Goal: Information Seeking & Learning: Learn about a topic

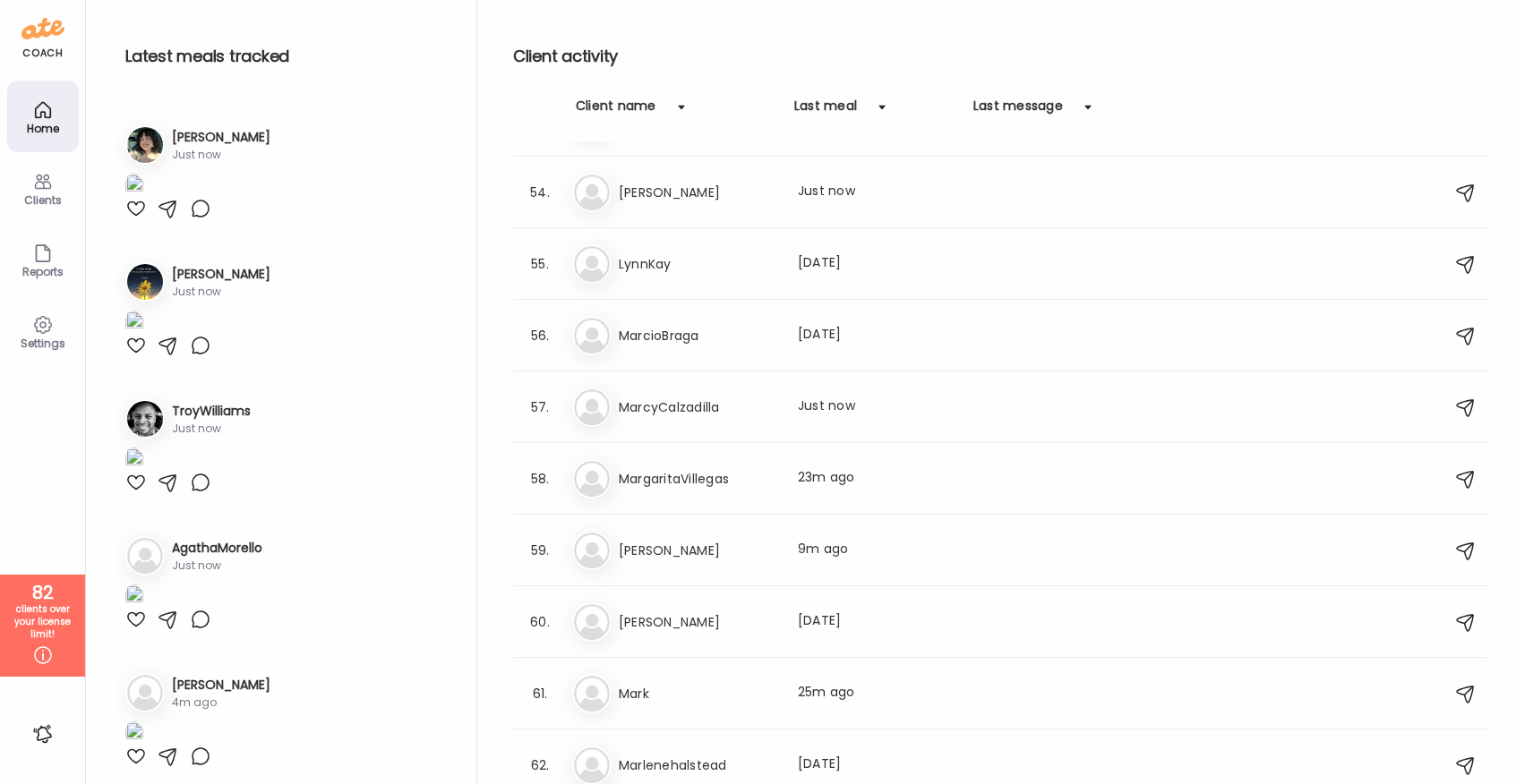
scroll to position [3870, 0]
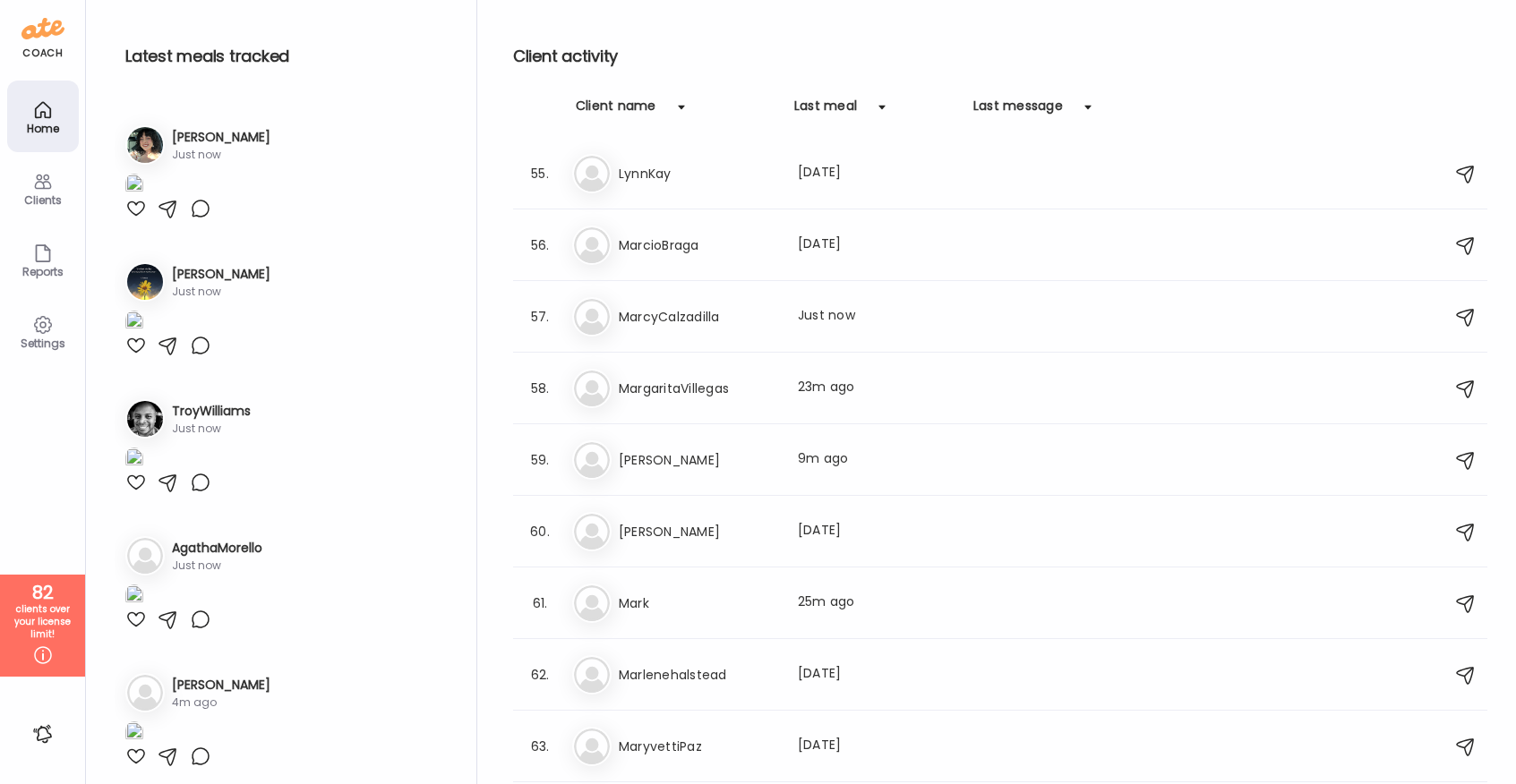
click at [710, 385] on h3 "MargaritaVillegas" at bounding box center [698, 388] width 158 height 22
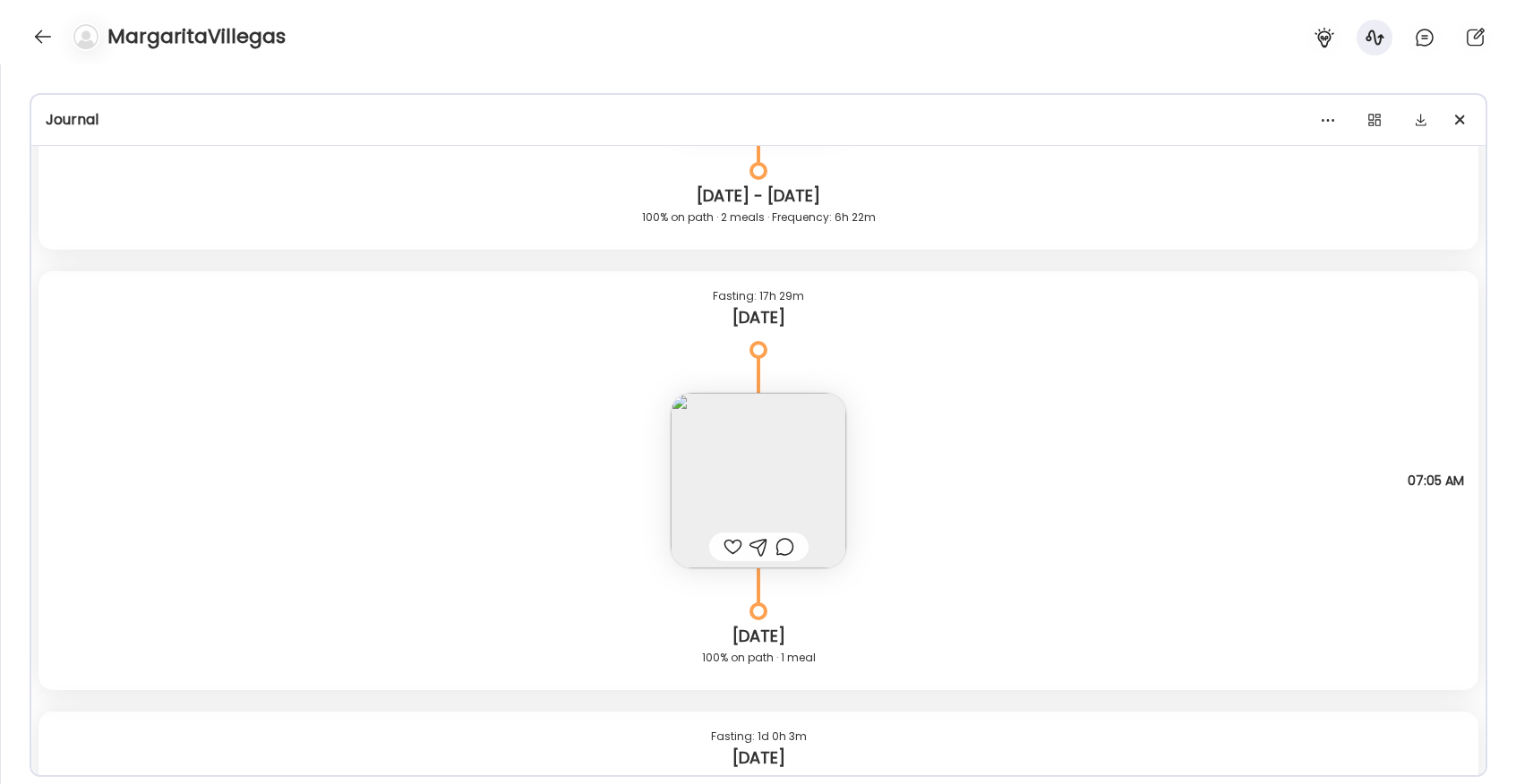
scroll to position [18363, 0]
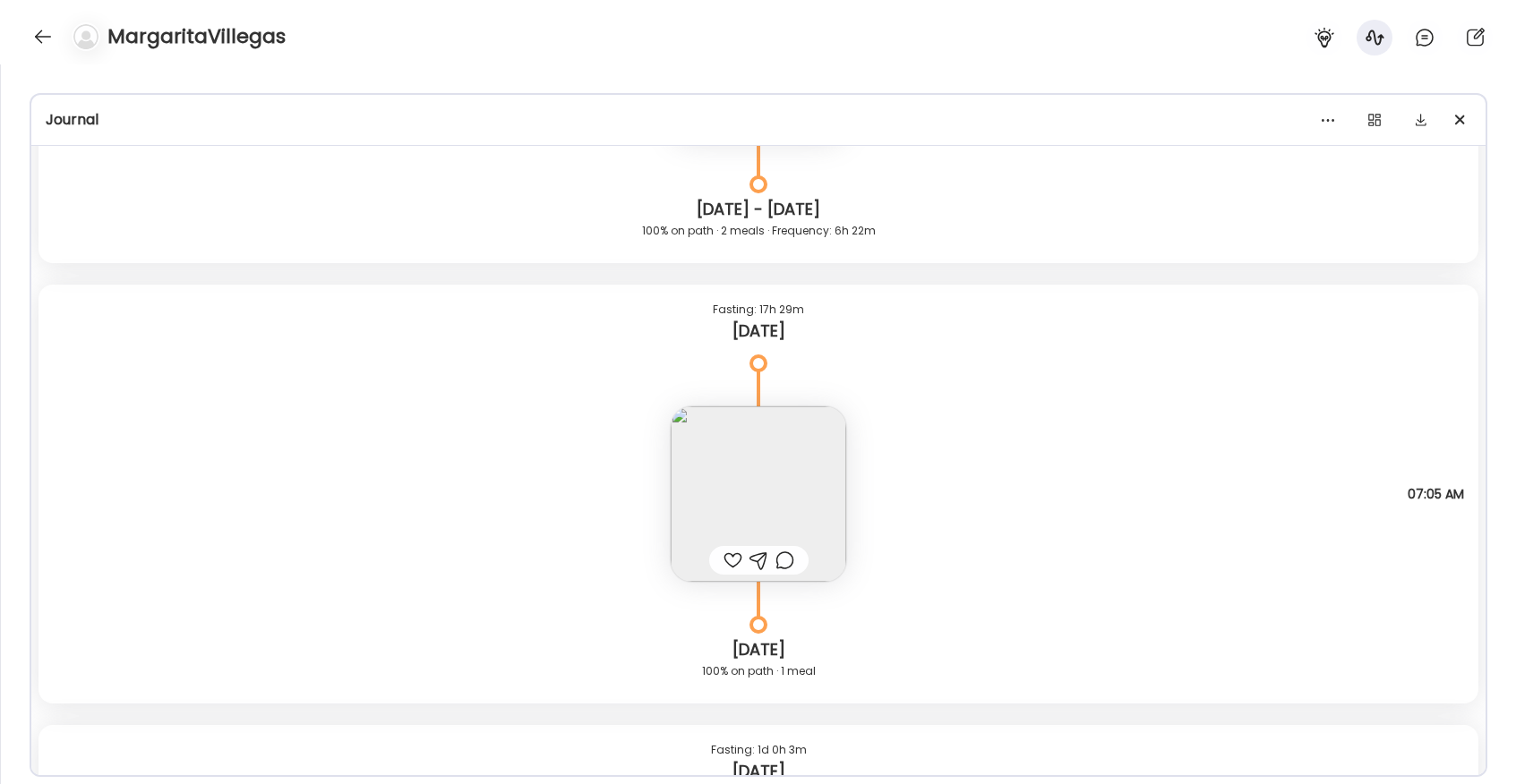
click at [748, 500] on img at bounding box center [758, 494] width 176 height 176
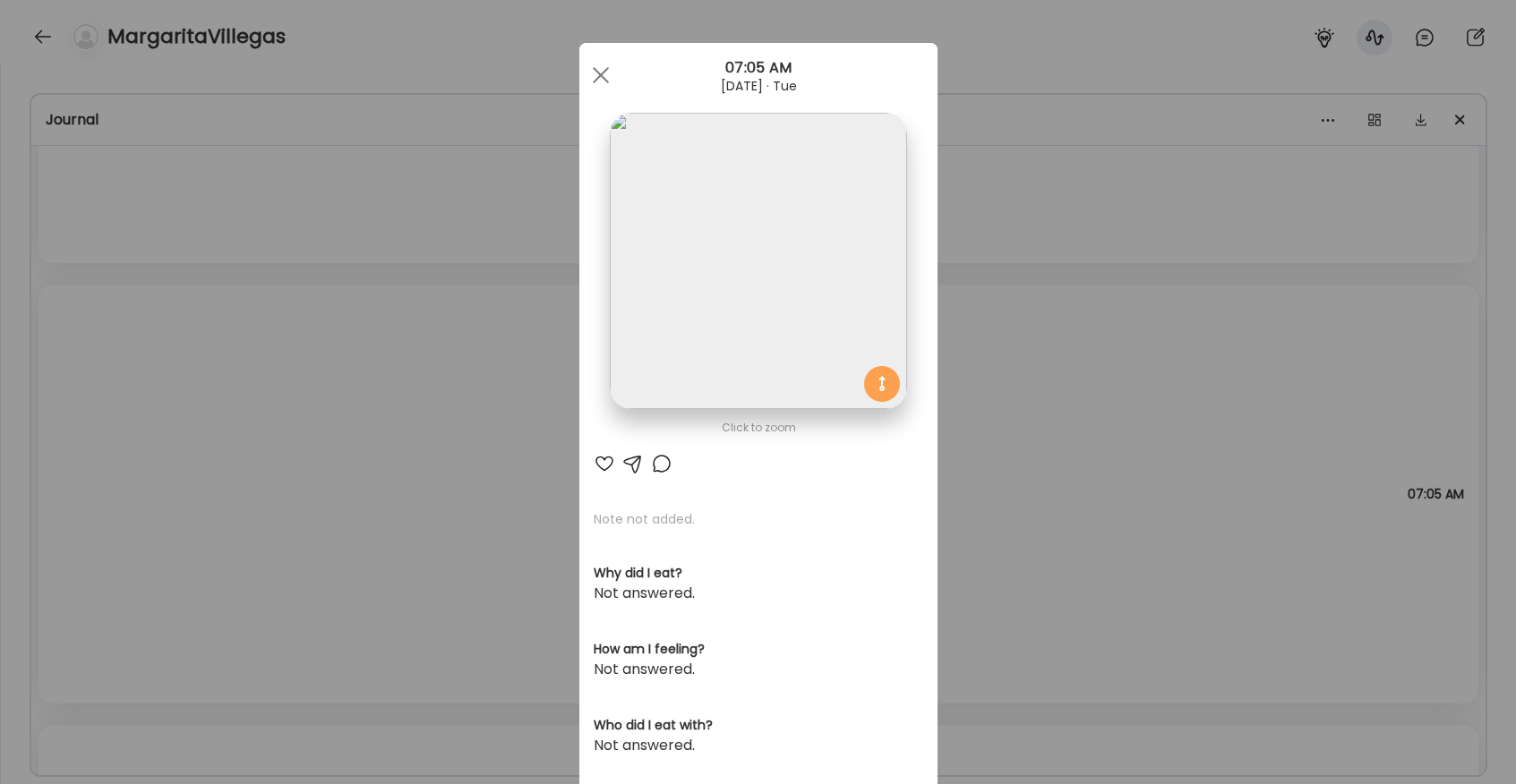
click at [706, 294] on img at bounding box center [758, 261] width 297 height 297
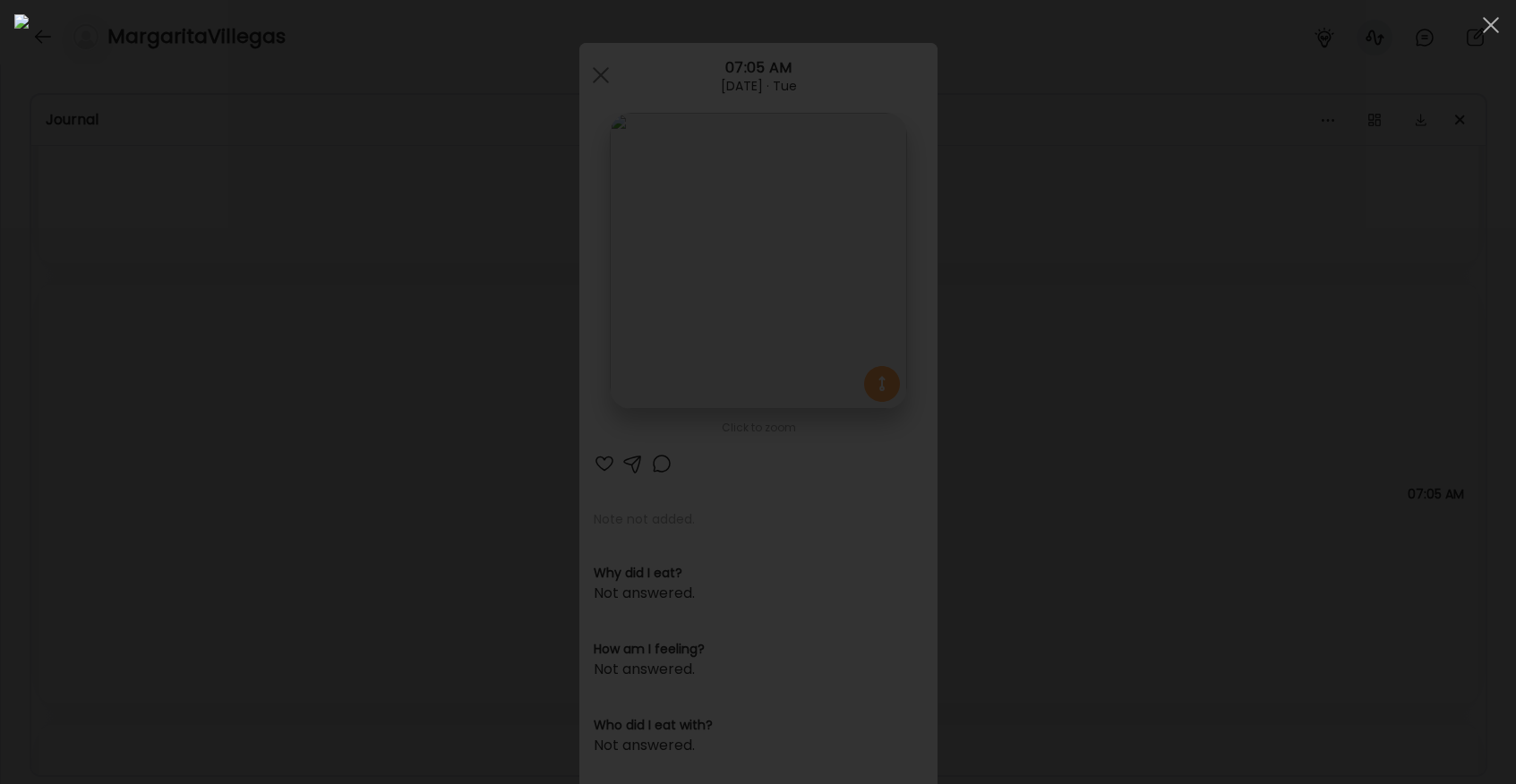
click at [266, 406] on div at bounding box center [757, 392] width 1487 height 756
click at [266, 406] on div "Ate Coach Dashboard Wahoo! It’s official Take a moment to set up your Coach Pro…" at bounding box center [758, 392] width 1516 height 784
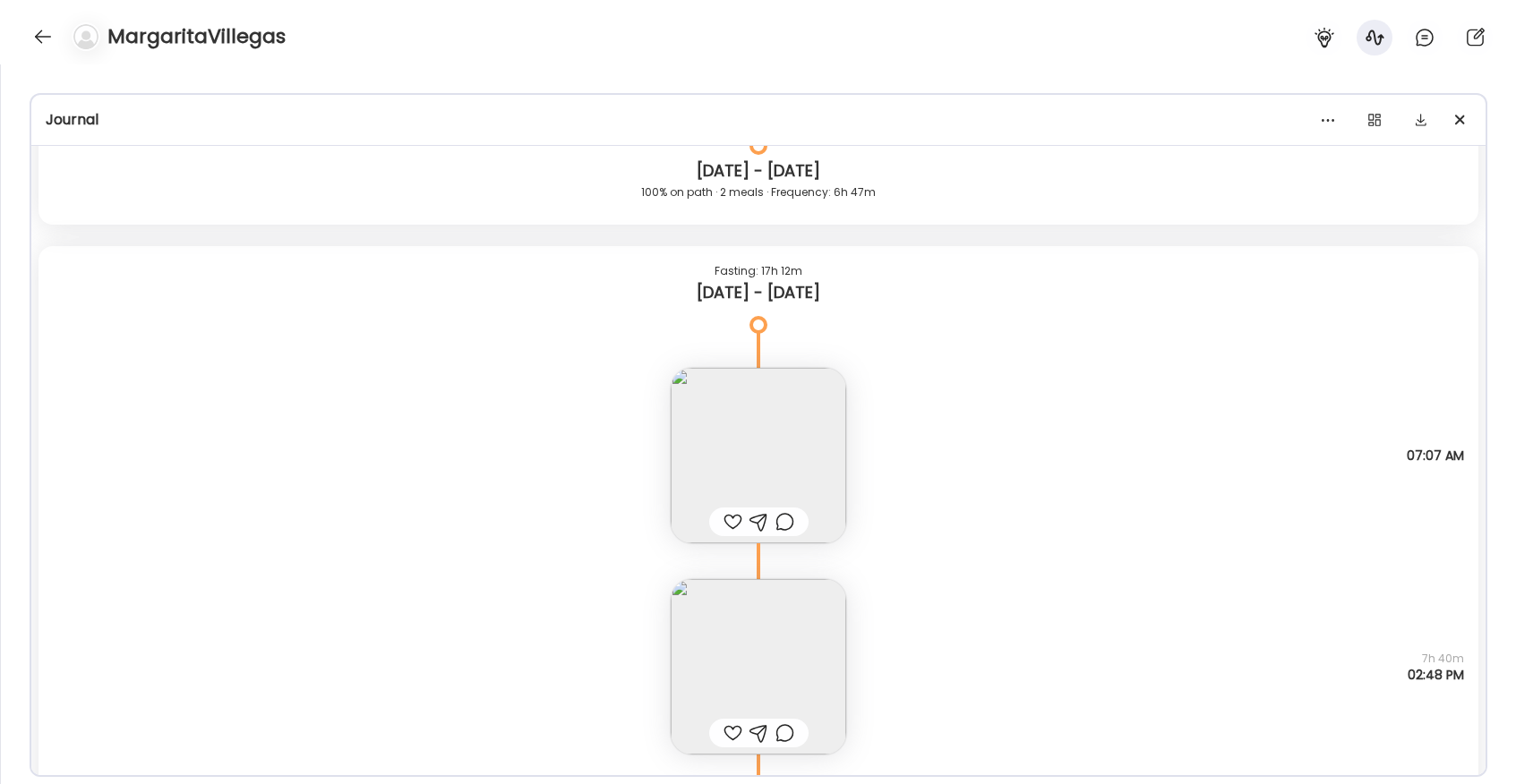
scroll to position [16591, 0]
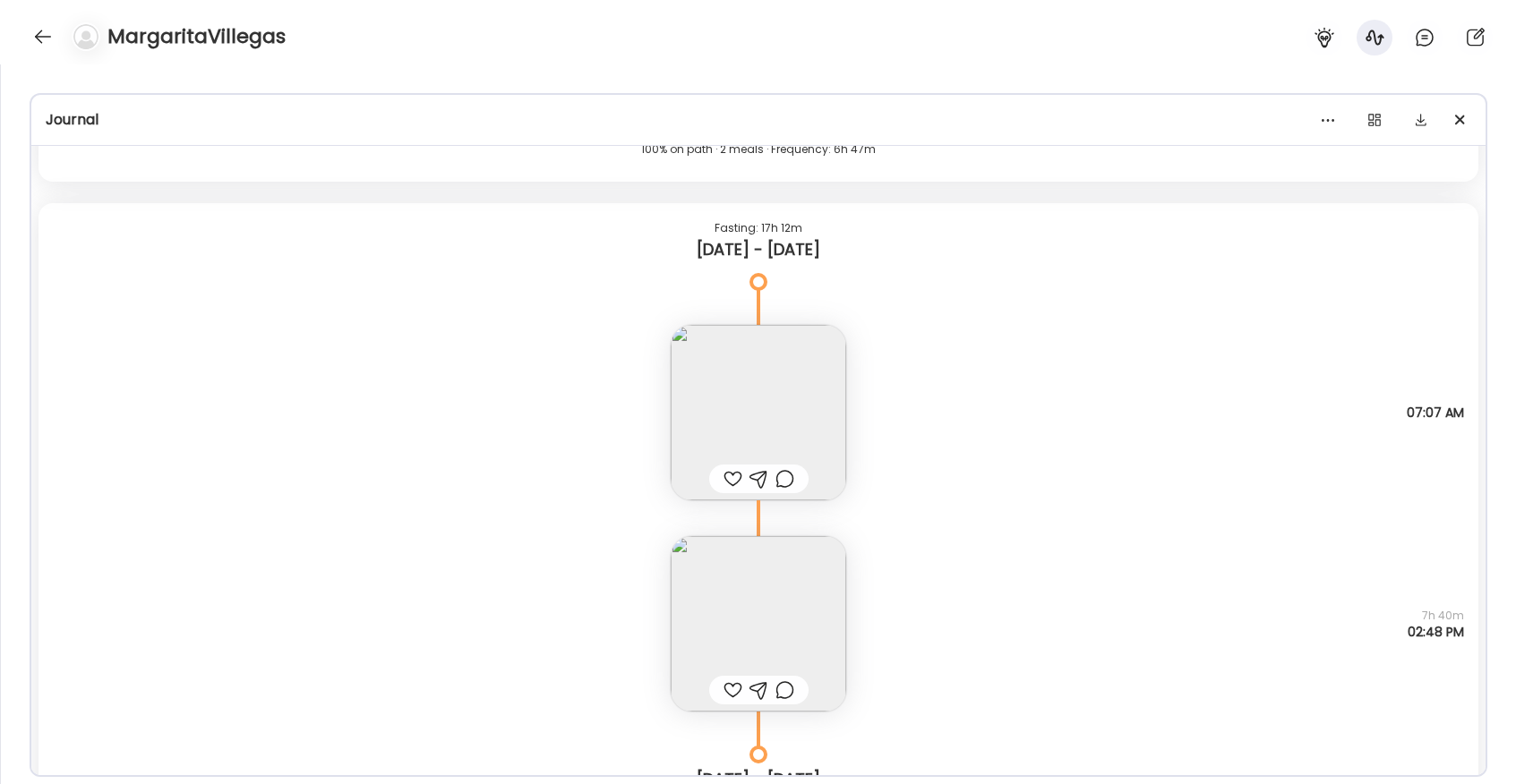
click at [712, 612] on img at bounding box center [758, 623] width 176 height 176
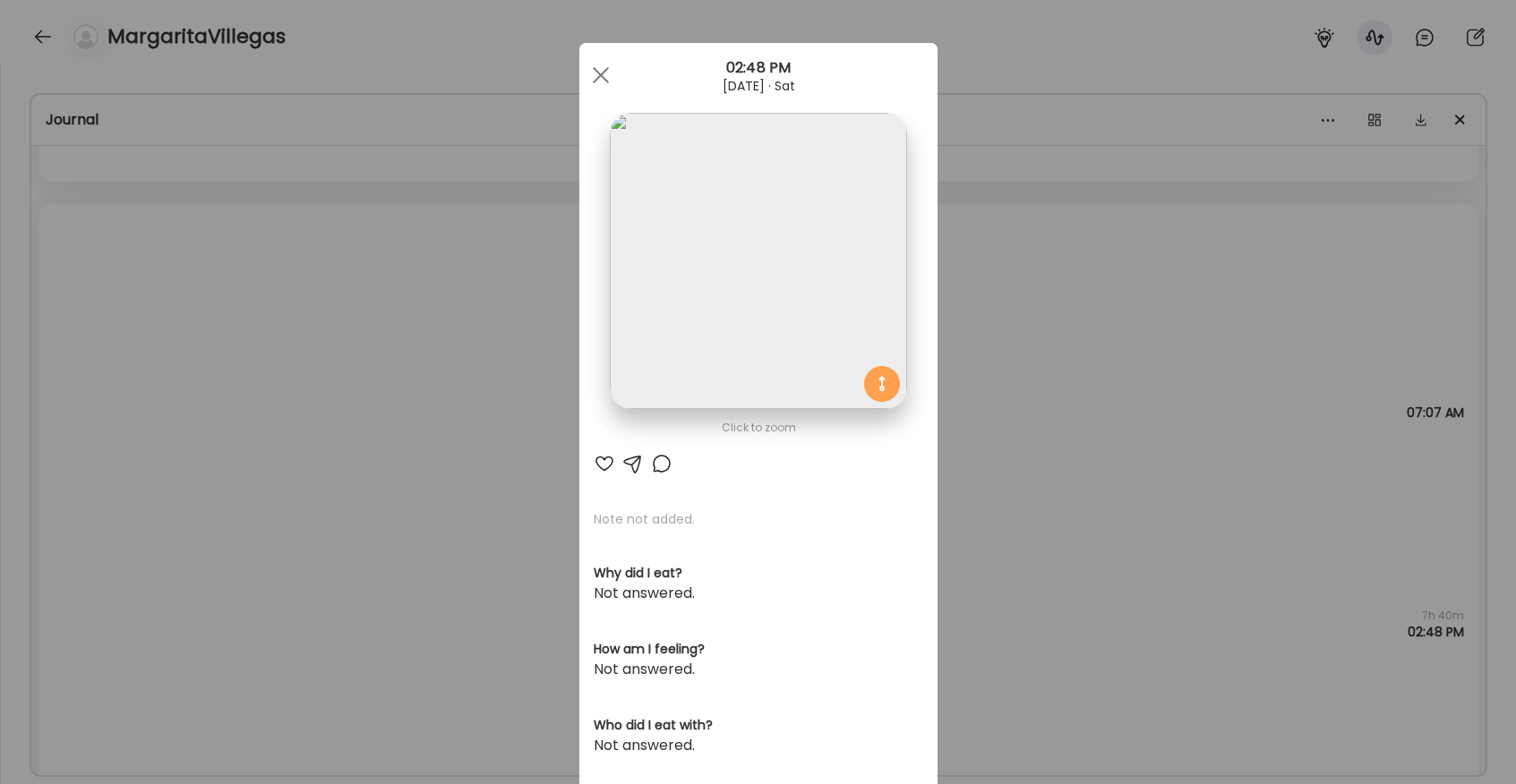
click at [693, 355] on img at bounding box center [758, 261] width 297 height 297
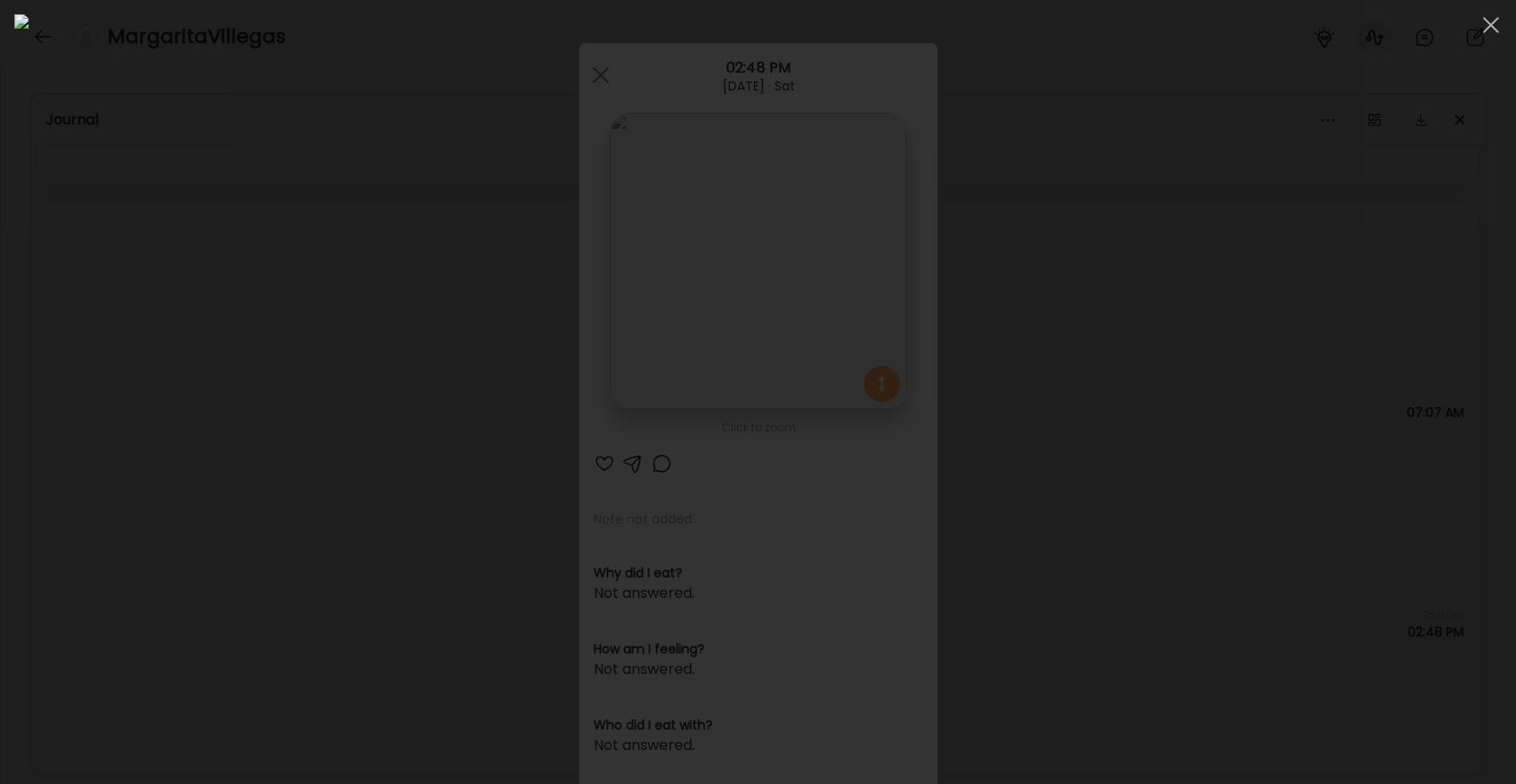
click at [300, 393] on div at bounding box center [757, 392] width 1487 height 756
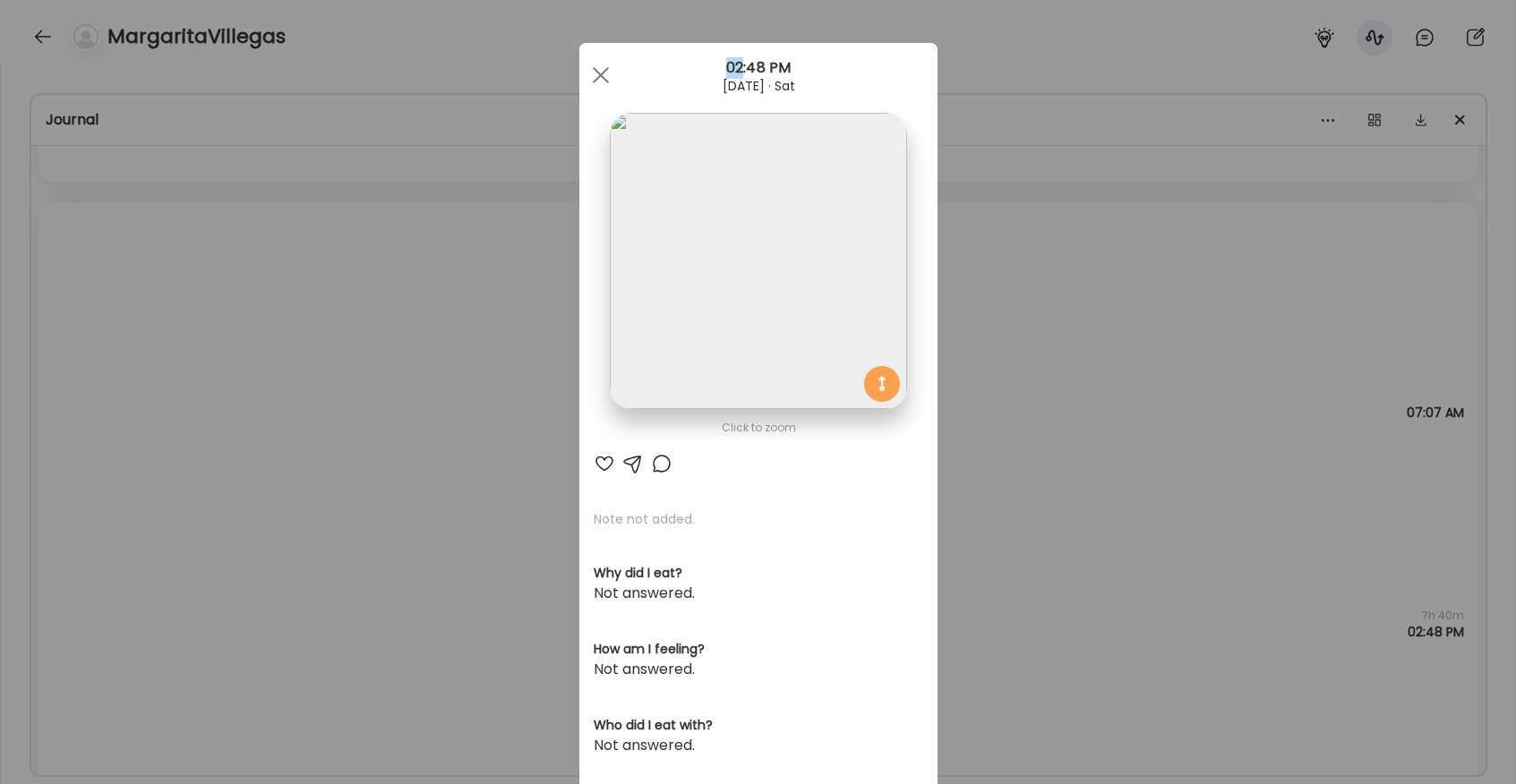
click at [300, 393] on div "Ate Coach Dashboard Wahoo! It’s official Take a moment to set up your Coach Pro…" at bounding box center [758, 392] width 1516 height 784
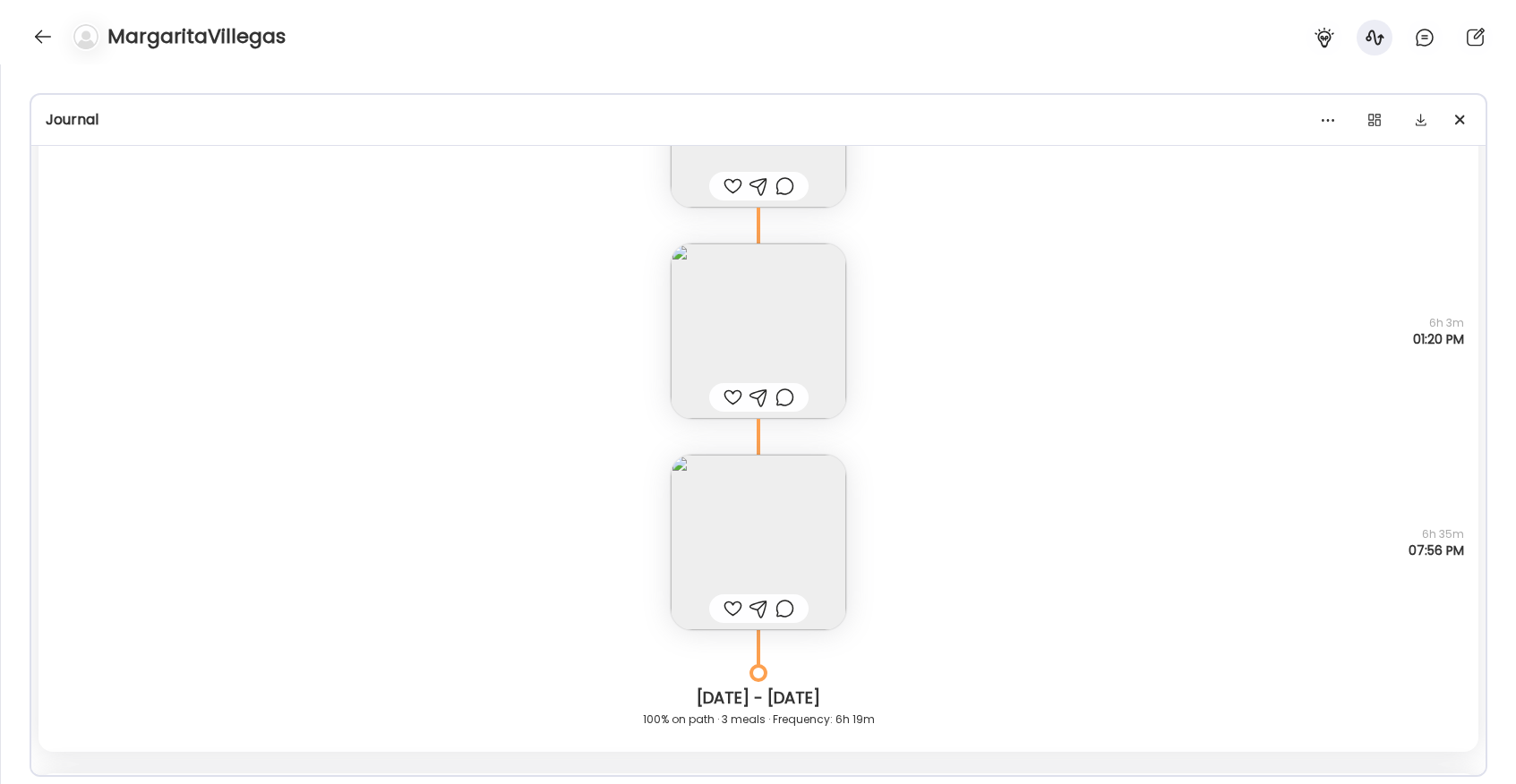
scroll to position [14724, 0]
click at [733, 517] on img at bounding box center [758, 535] width 176 height 176
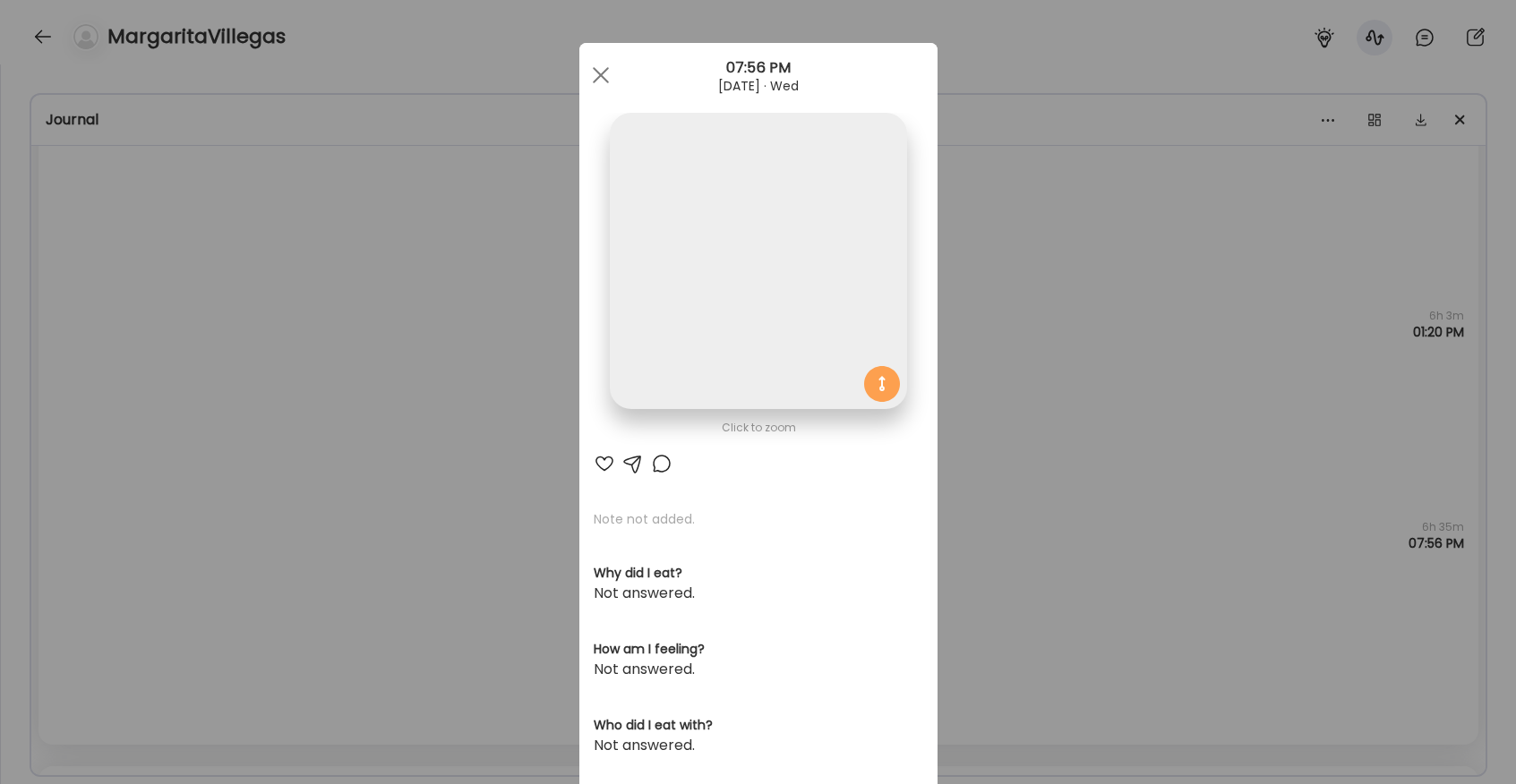
click at [700, 279] on img at bounding box center [758, 261] width 297 height 297
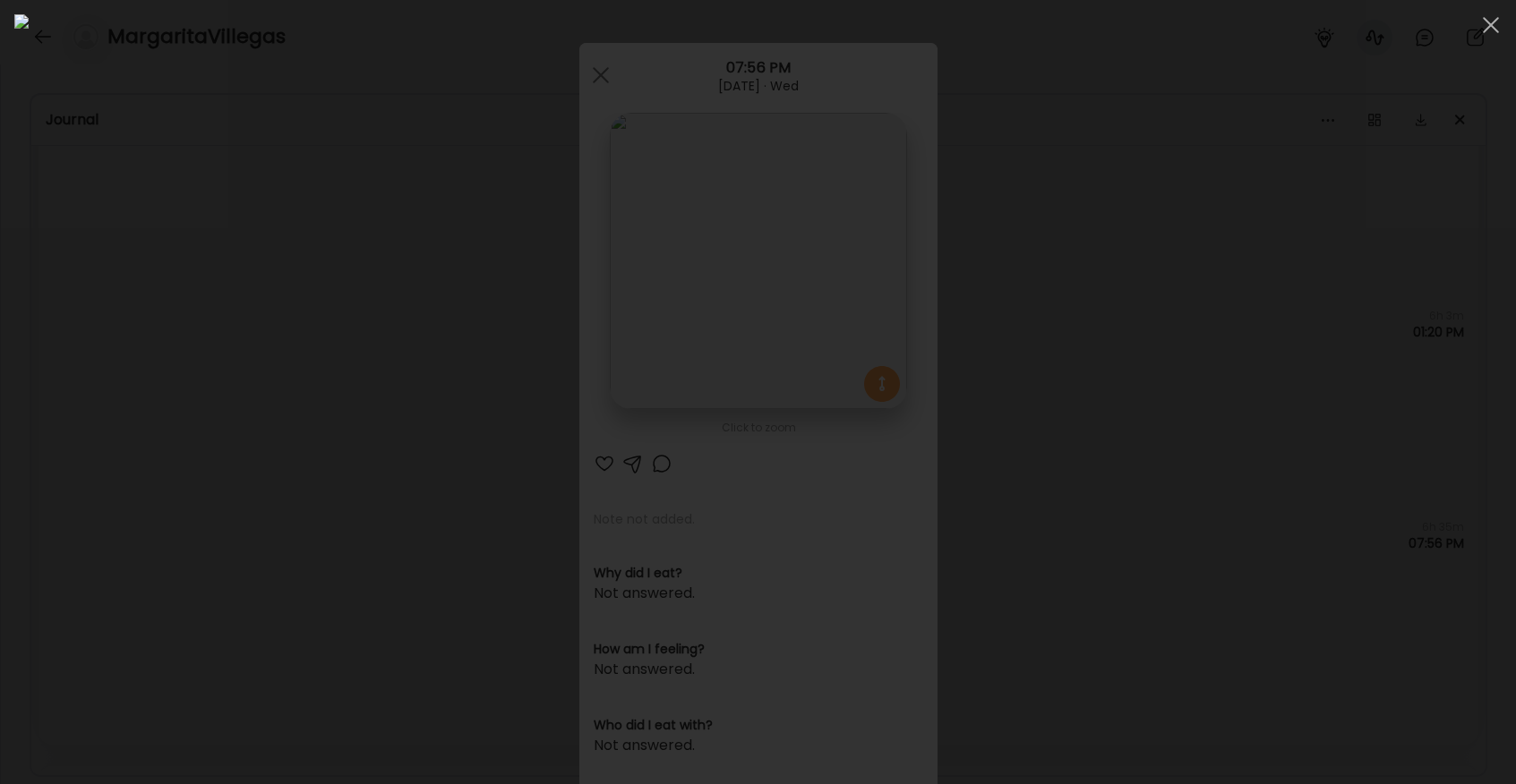
click at [260, 364] on div at bounding box center [757, 392] width 1487 height 756
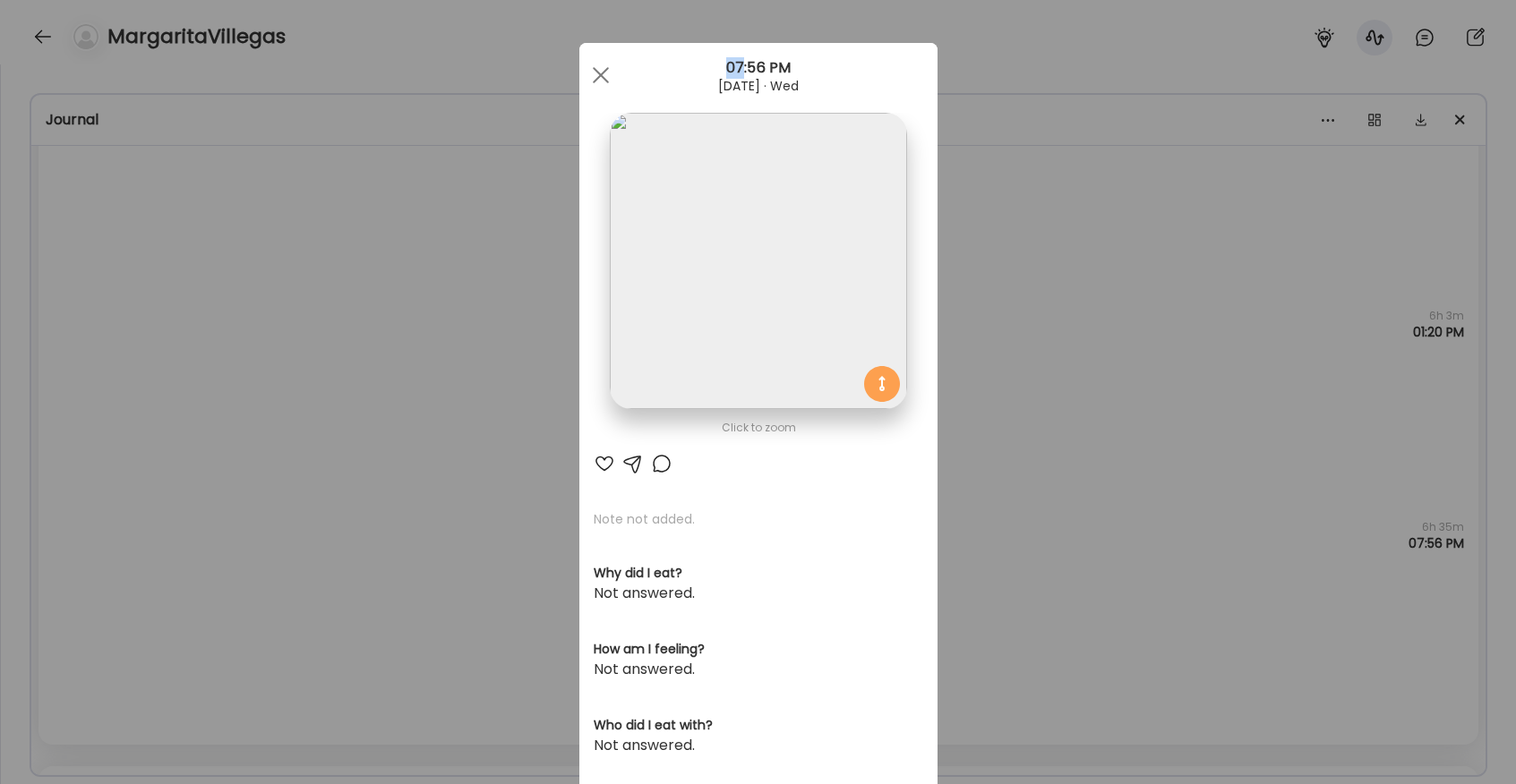
click at [260, 364] on div "Ate Coach Dashboard Wahoo! It’s official Take a moment to set up your Coach Pro…" at bounding box center [758, 392] width 1516 height 784
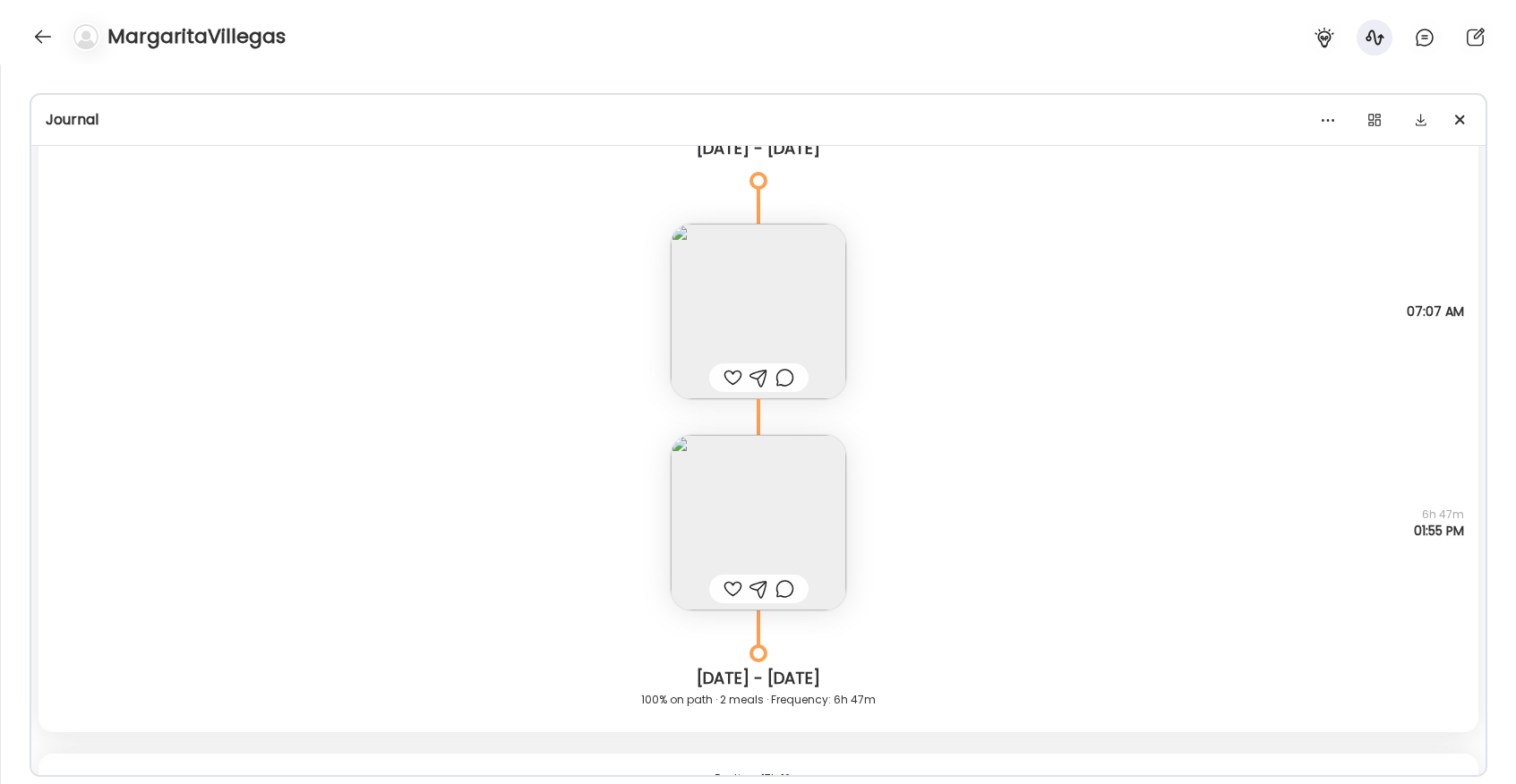
scroll to position [8731, 0]
click at [37, 39] on div at bounding box center [43, 37] width 29 height 29
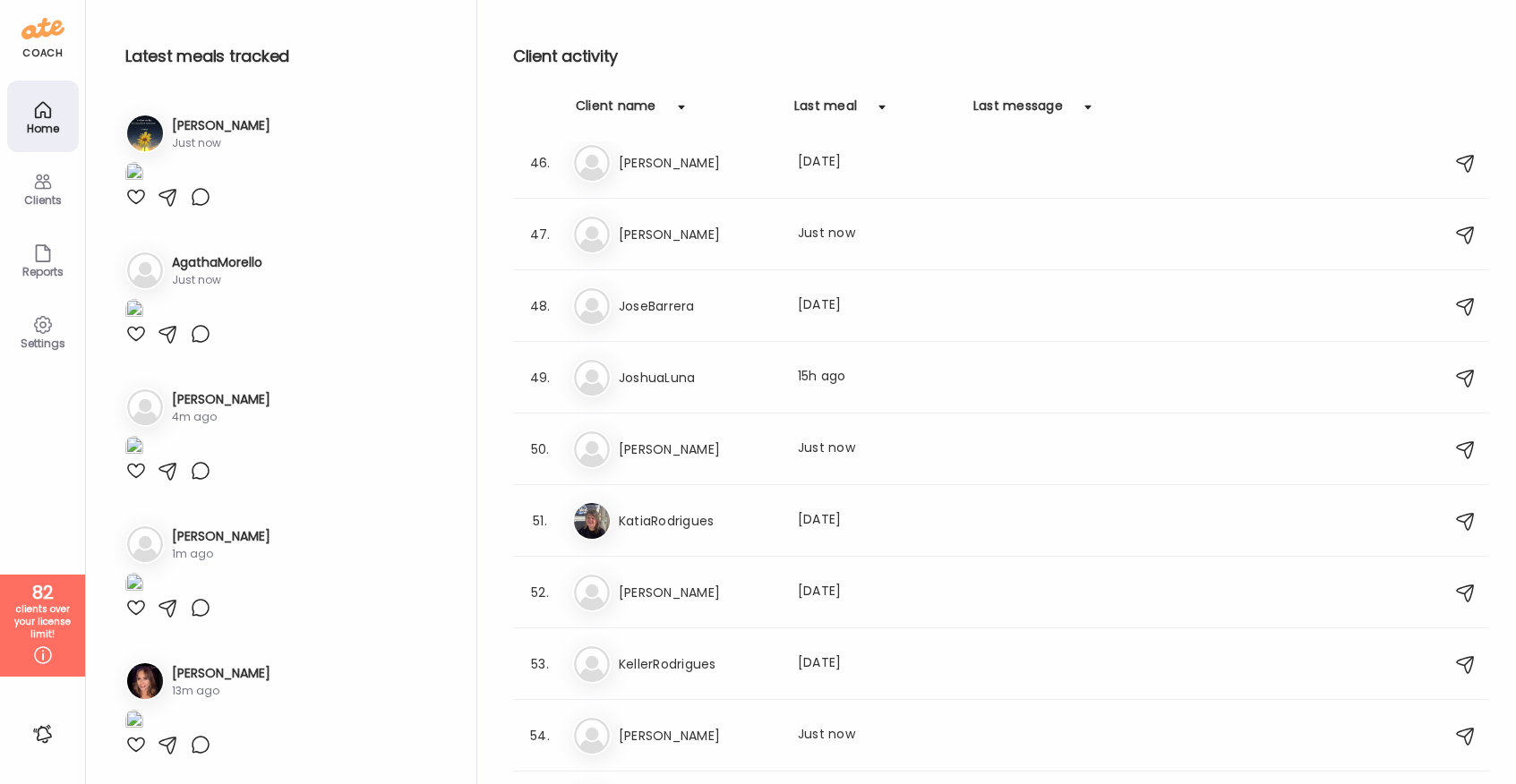
scroll to position [3335, 0]
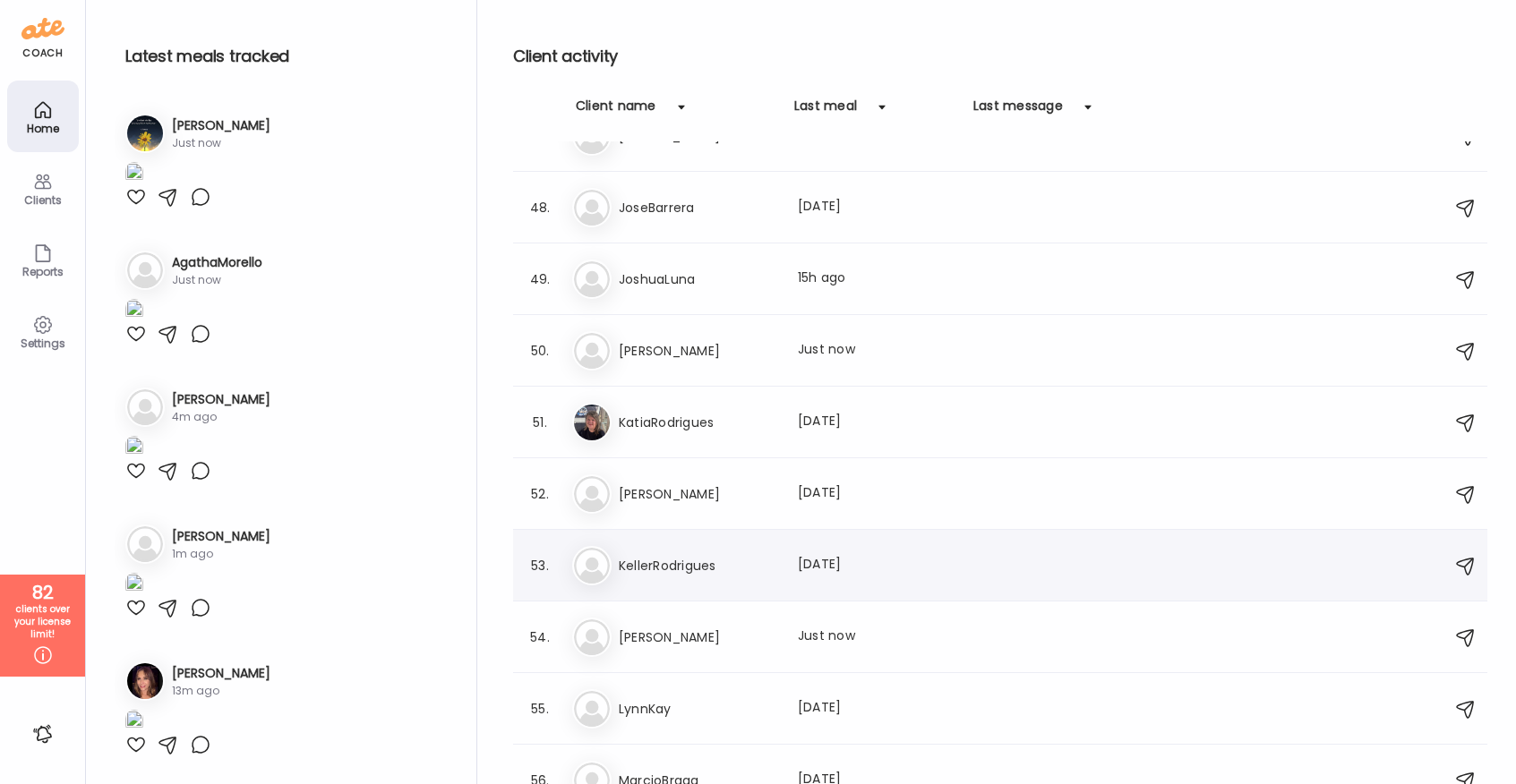
click at [691, 562] on h3 "KellerRodrigues" at bounding box center [698, 565] width 158 height 22
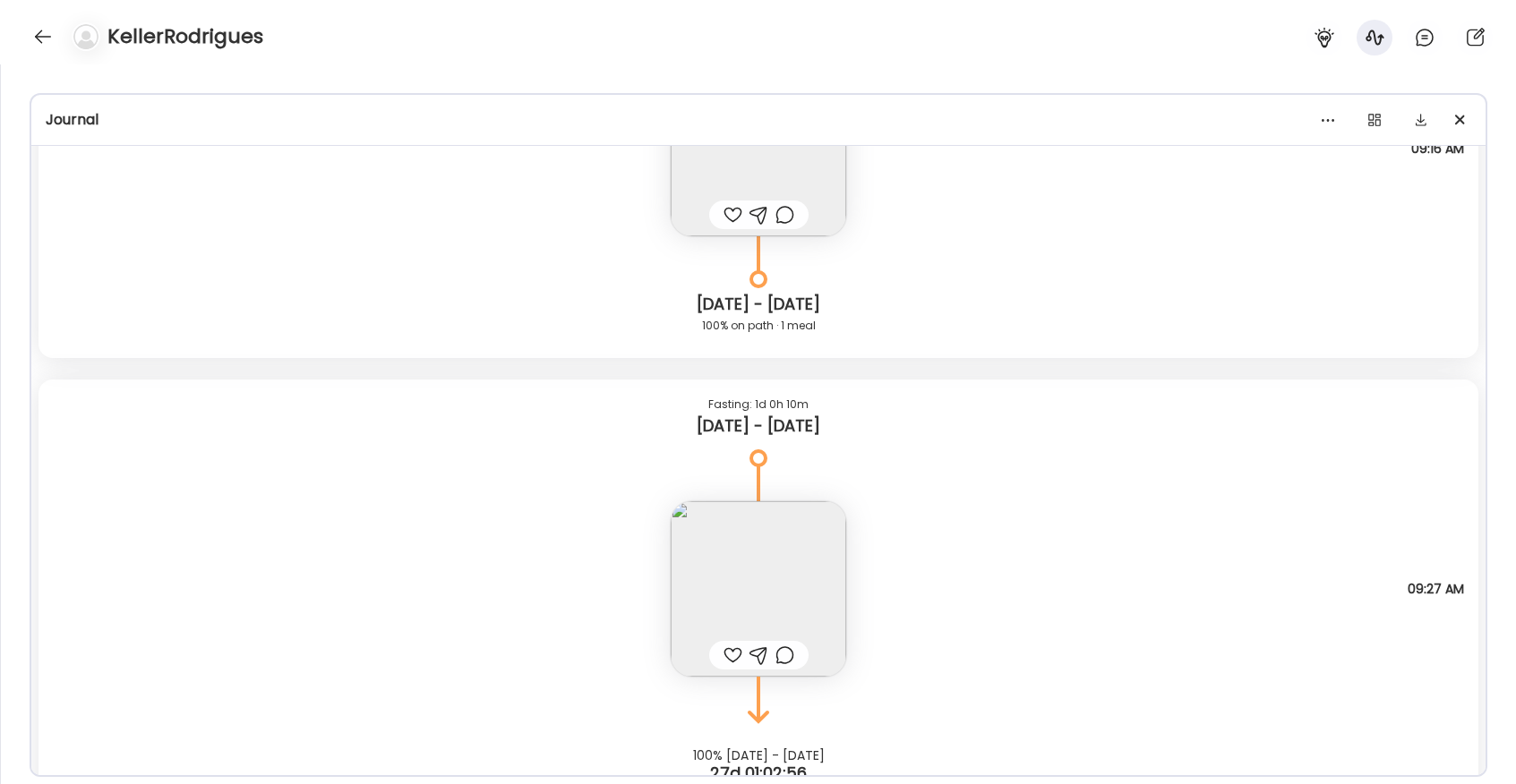
scroll to position [4533, 0]
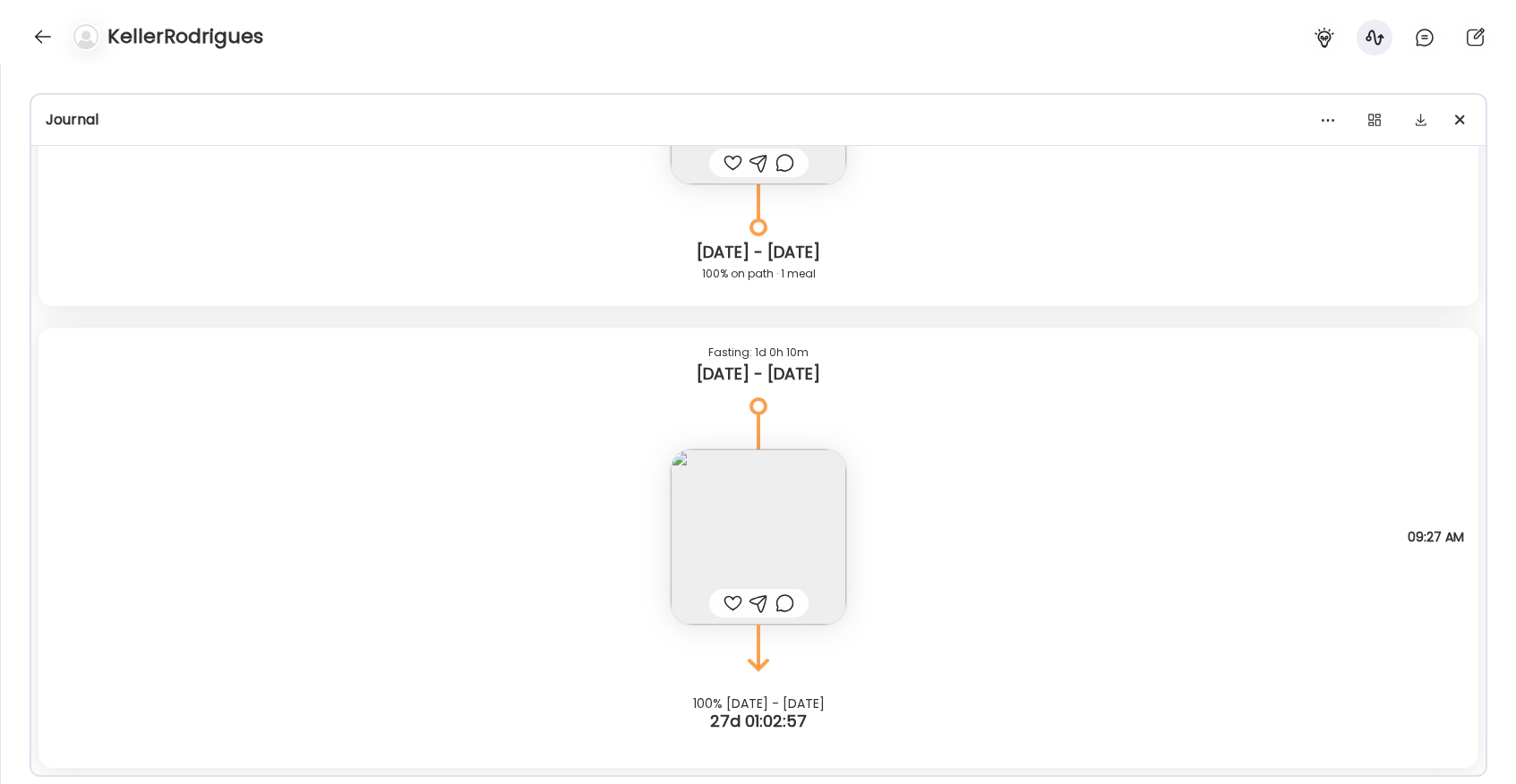
click at [758, 538] on img at bounding box center [758, 537] width 176 height 176
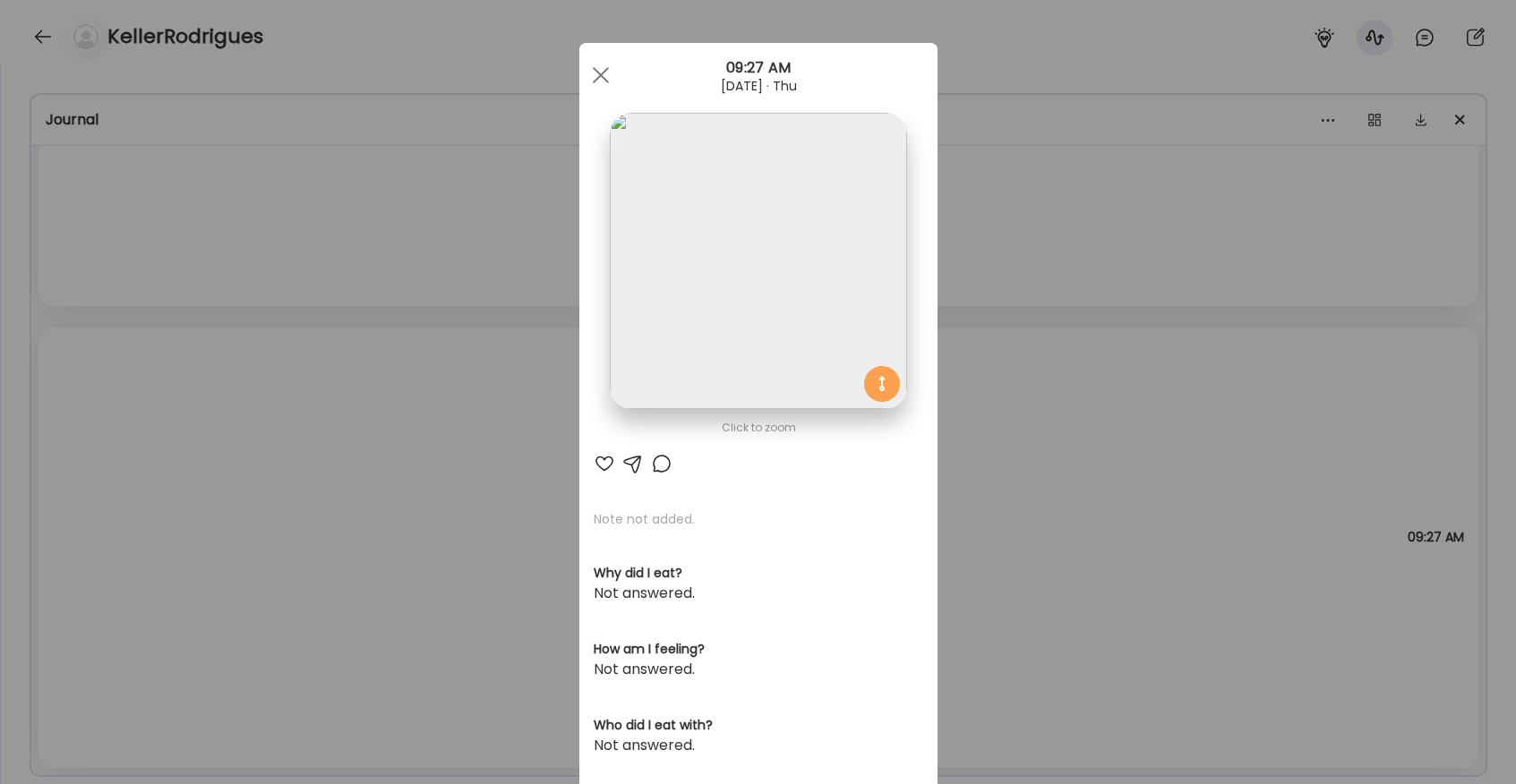
click at [666, 331] on img at bounding box center [758, 261] width 297 height 297
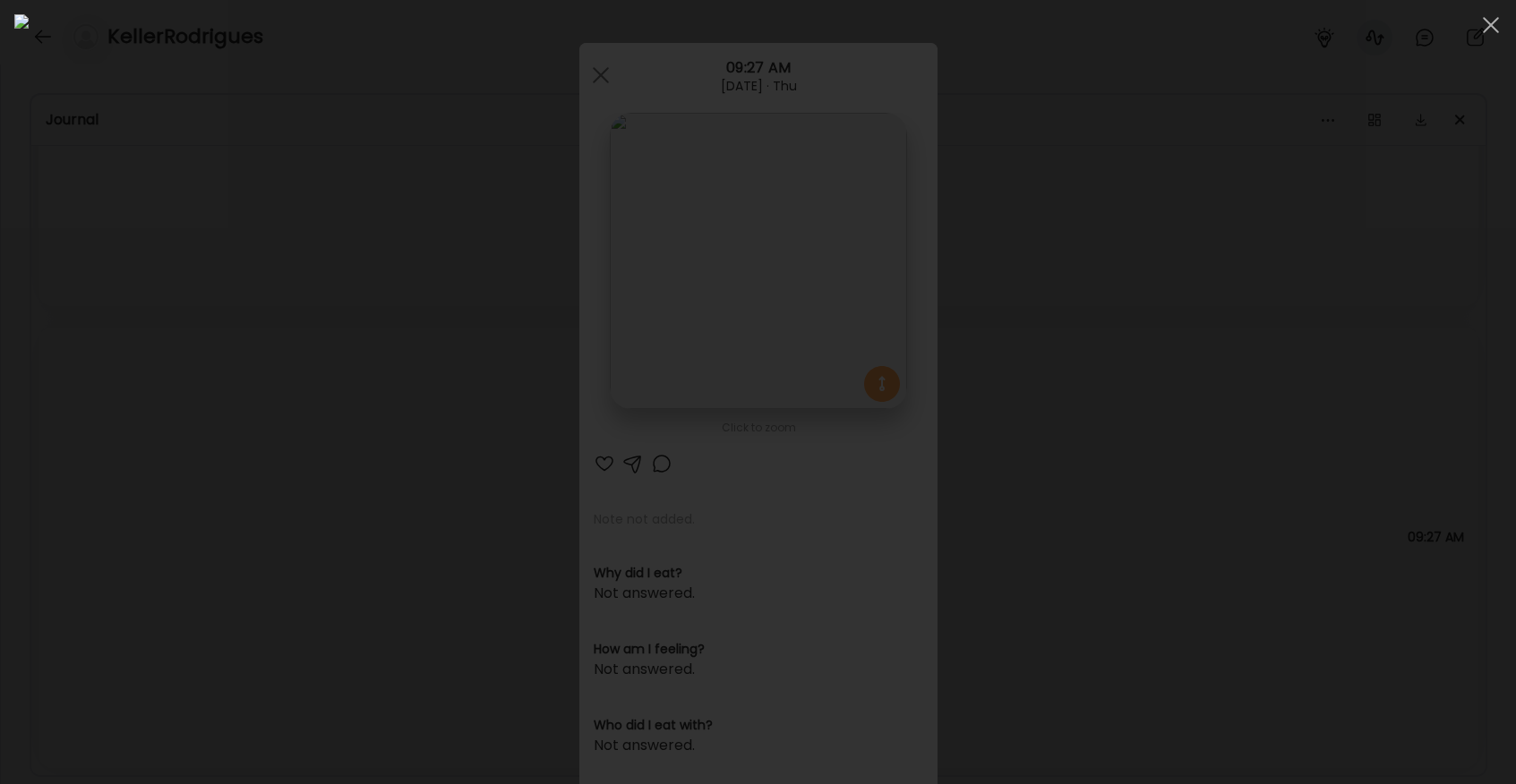
click at [266, 414] on div at bounding box center [757, 392] width 1487 height 756
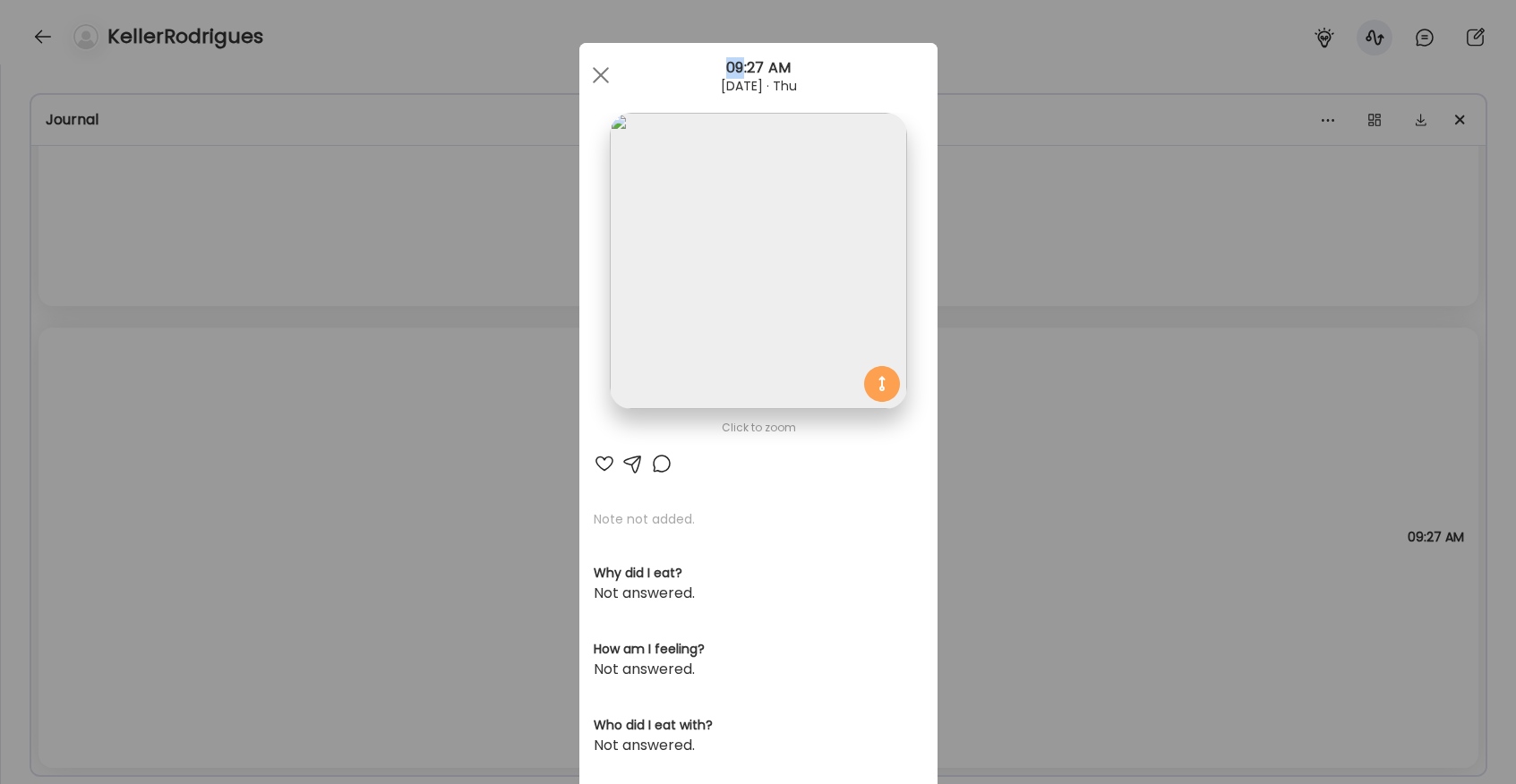
click at [266, 414] on div "Ate Coach Dashboard Wahoo! It’s official Take a moment to set up your Coach Pro…" at bounding box center [758, 392] width 1516 height 784
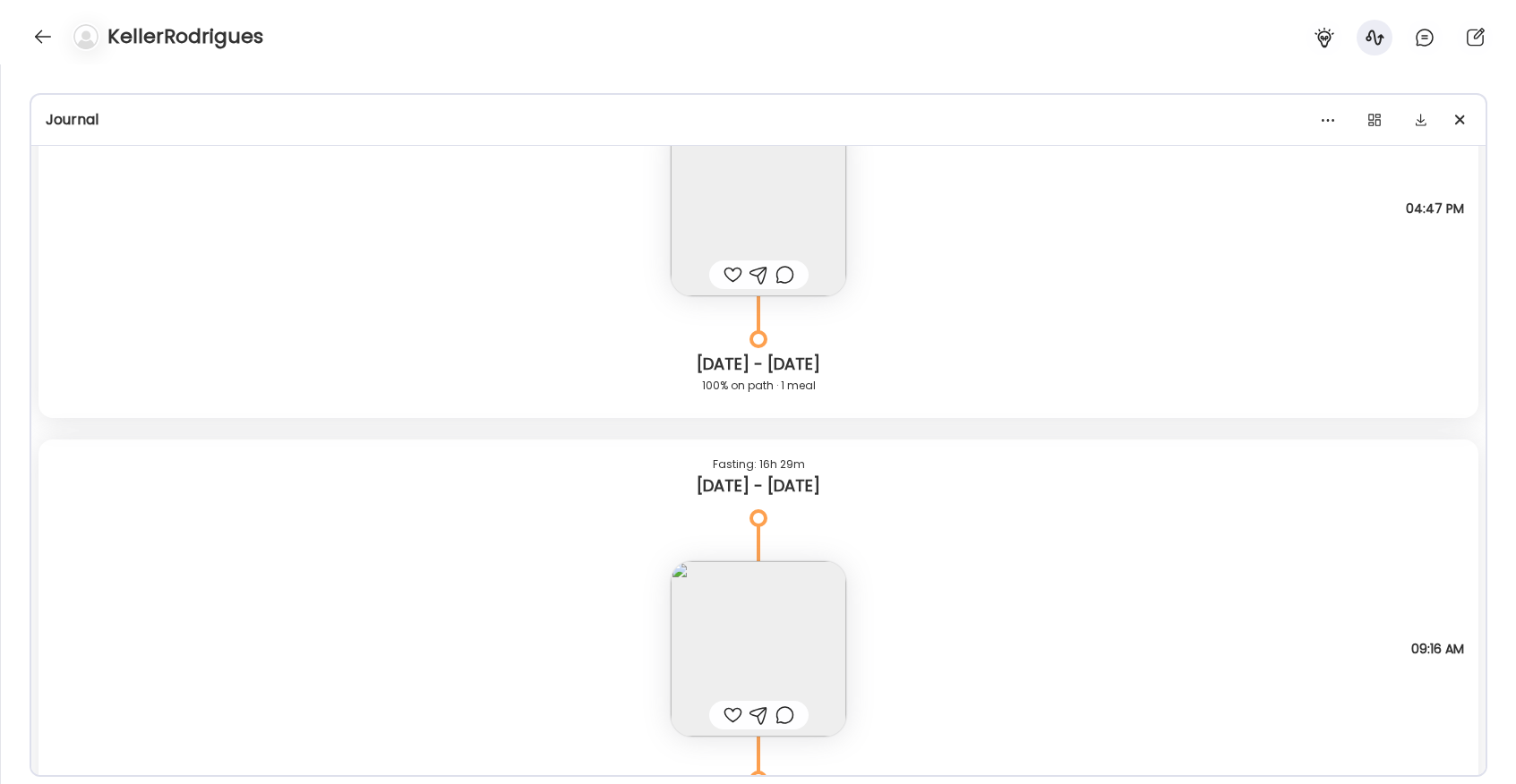
scroll to position [3954, 0]
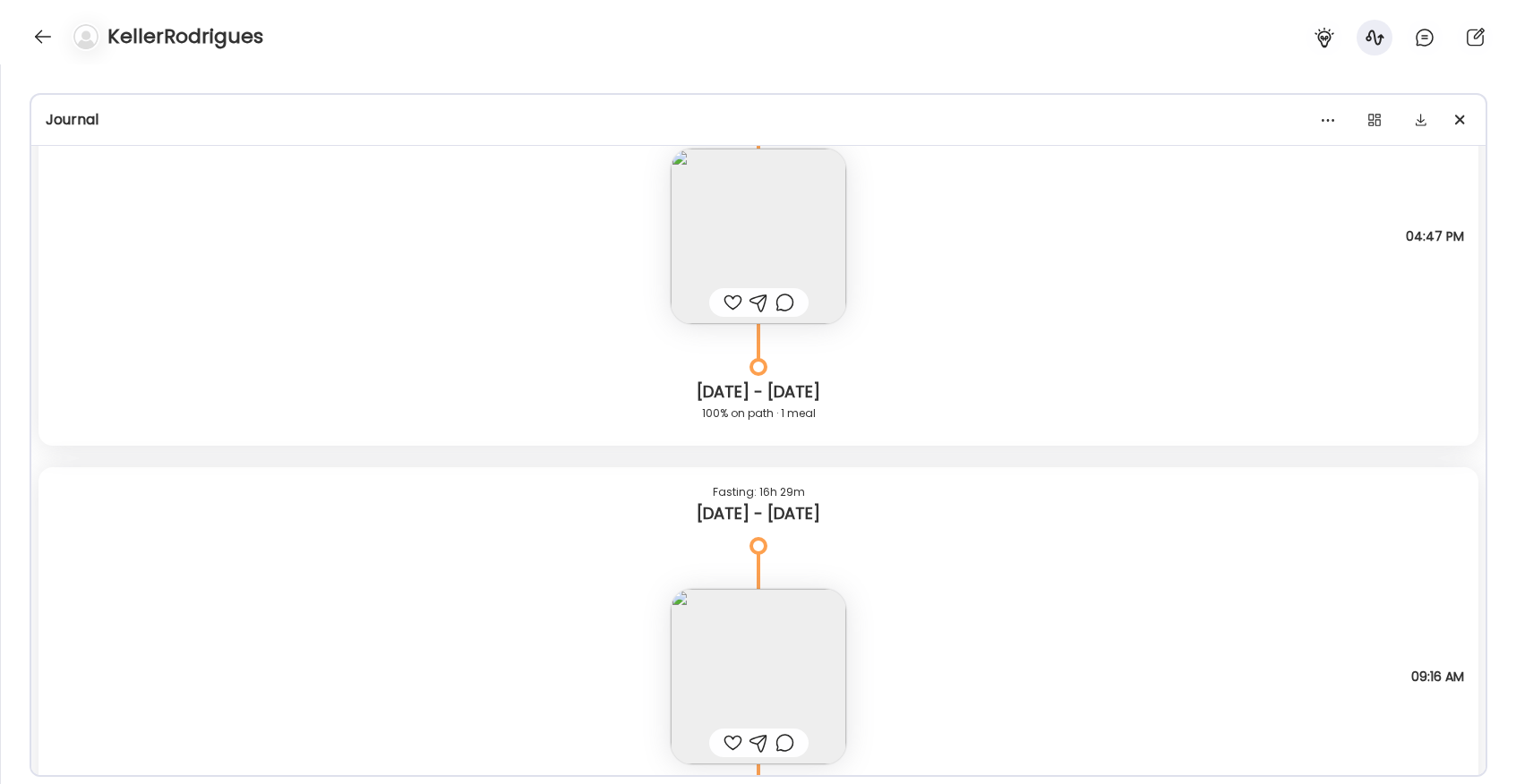
click at [738, 624] on img at bounding box center [758, 676] width 176 height 176
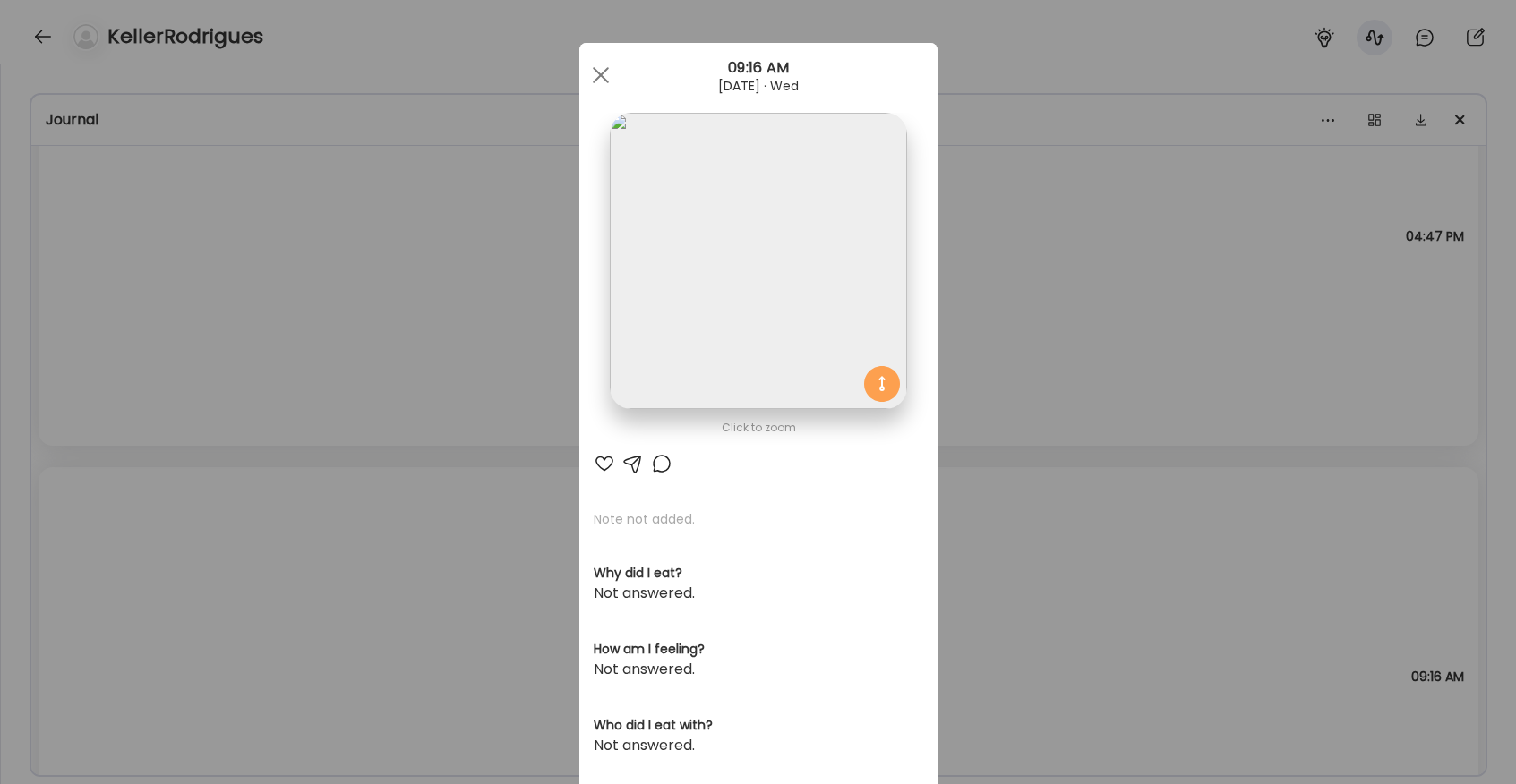
click at [679, 378] on img at bounding box center [758, 261] width 297 height 297
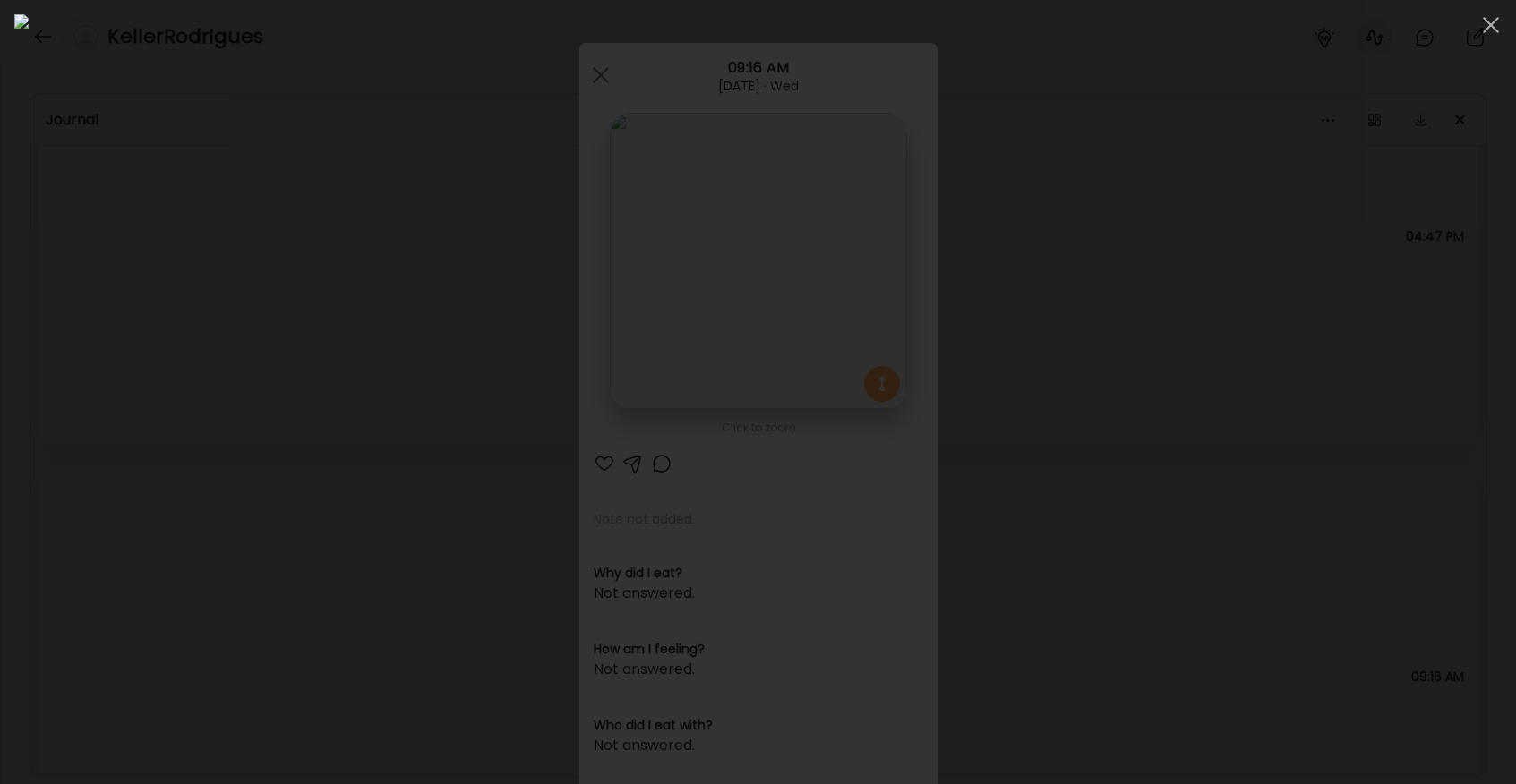
click at [273, 403] on div at bounding box center [757, 392] width 1487 height 756
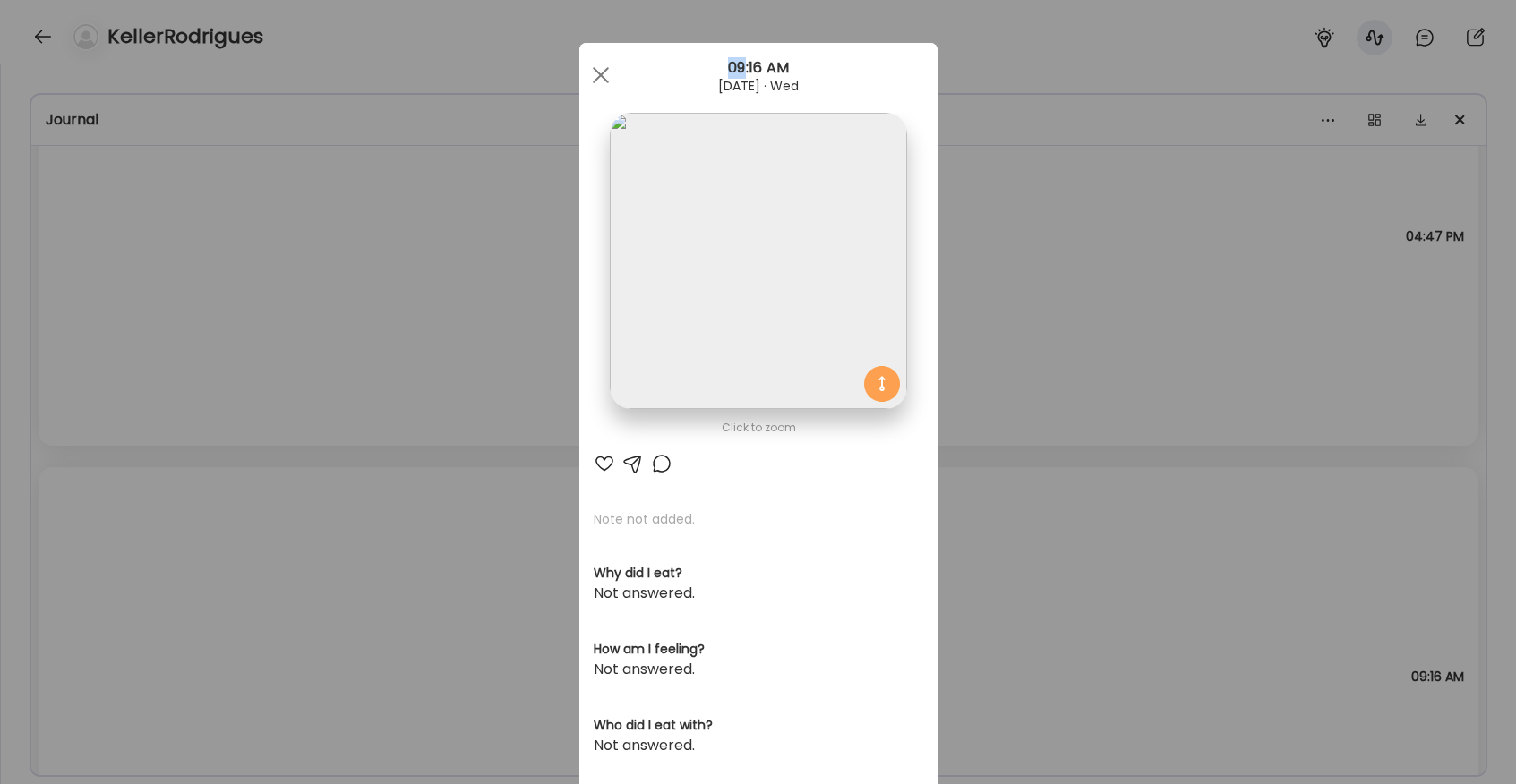
click at [273, 403] on div "Ate Coach Dashboard Wahoo! It’s official Take a moment to set up your Coach Pro…" at bounding box center [758, 392] width 1516 height 784
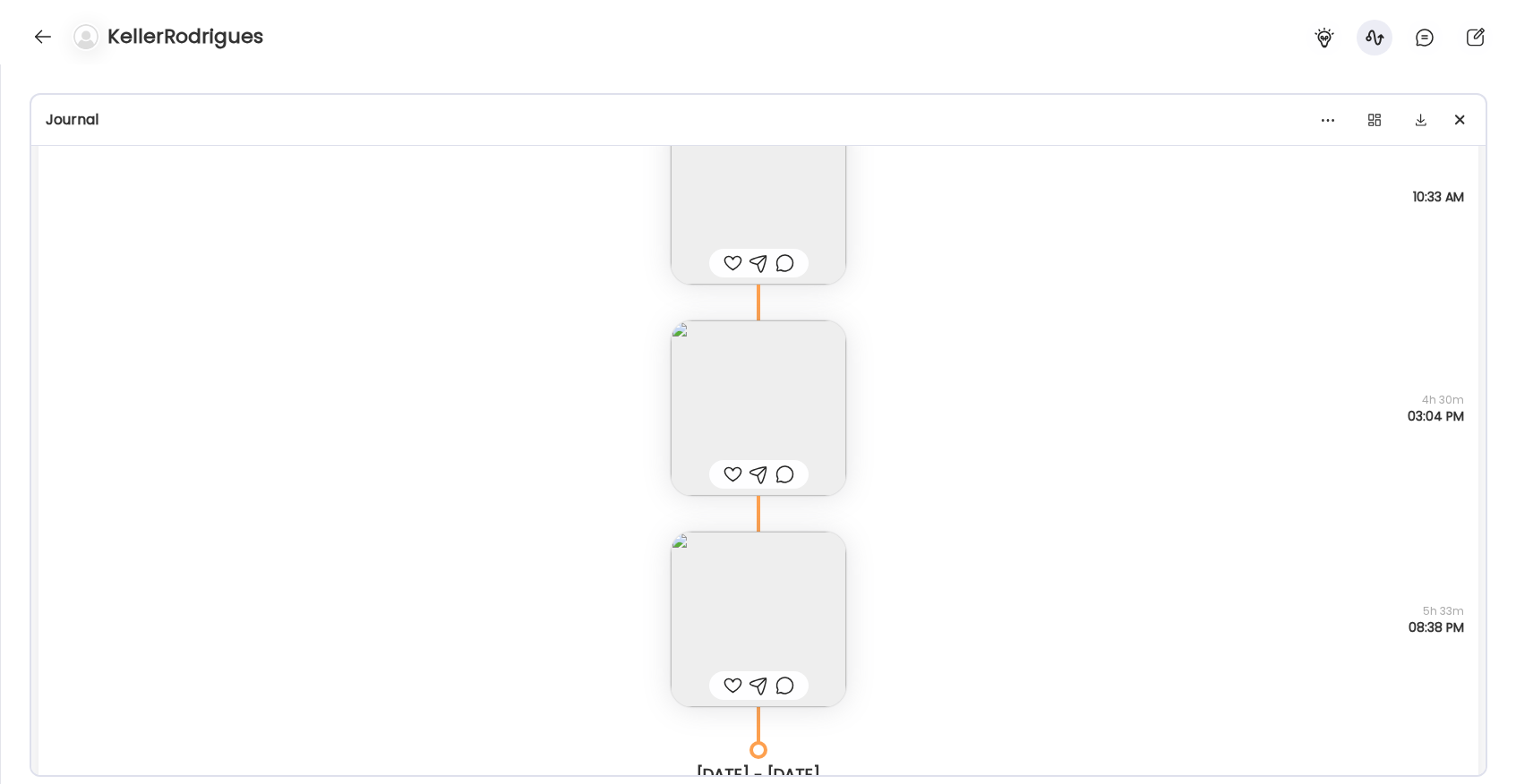
scroll to position [3137, 0]
click at [688, 546] on img at bounding box center [758, 612] width 176 height 176
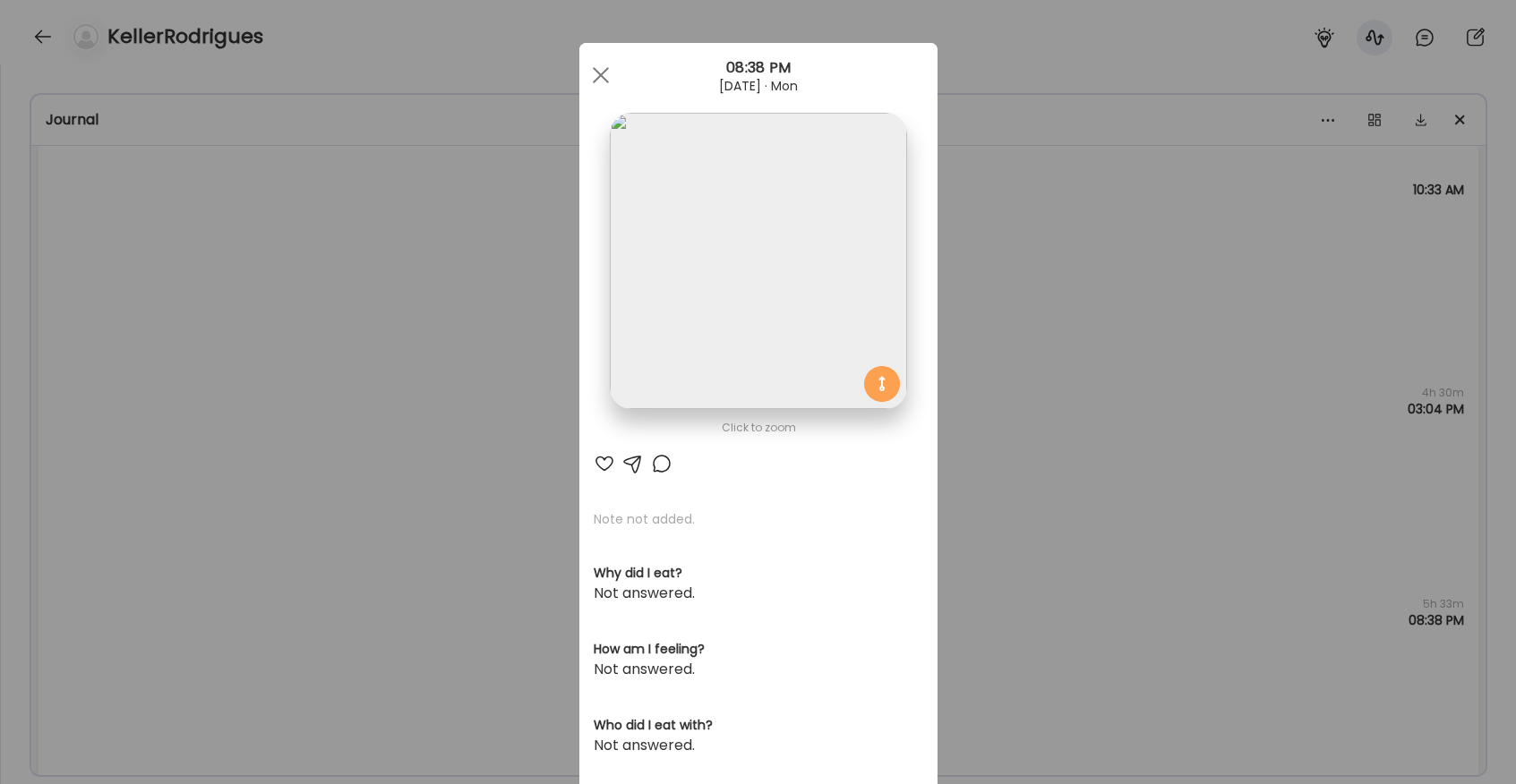
click at [645, 305] on img at bounding box center [758, 261] width 297 height 297
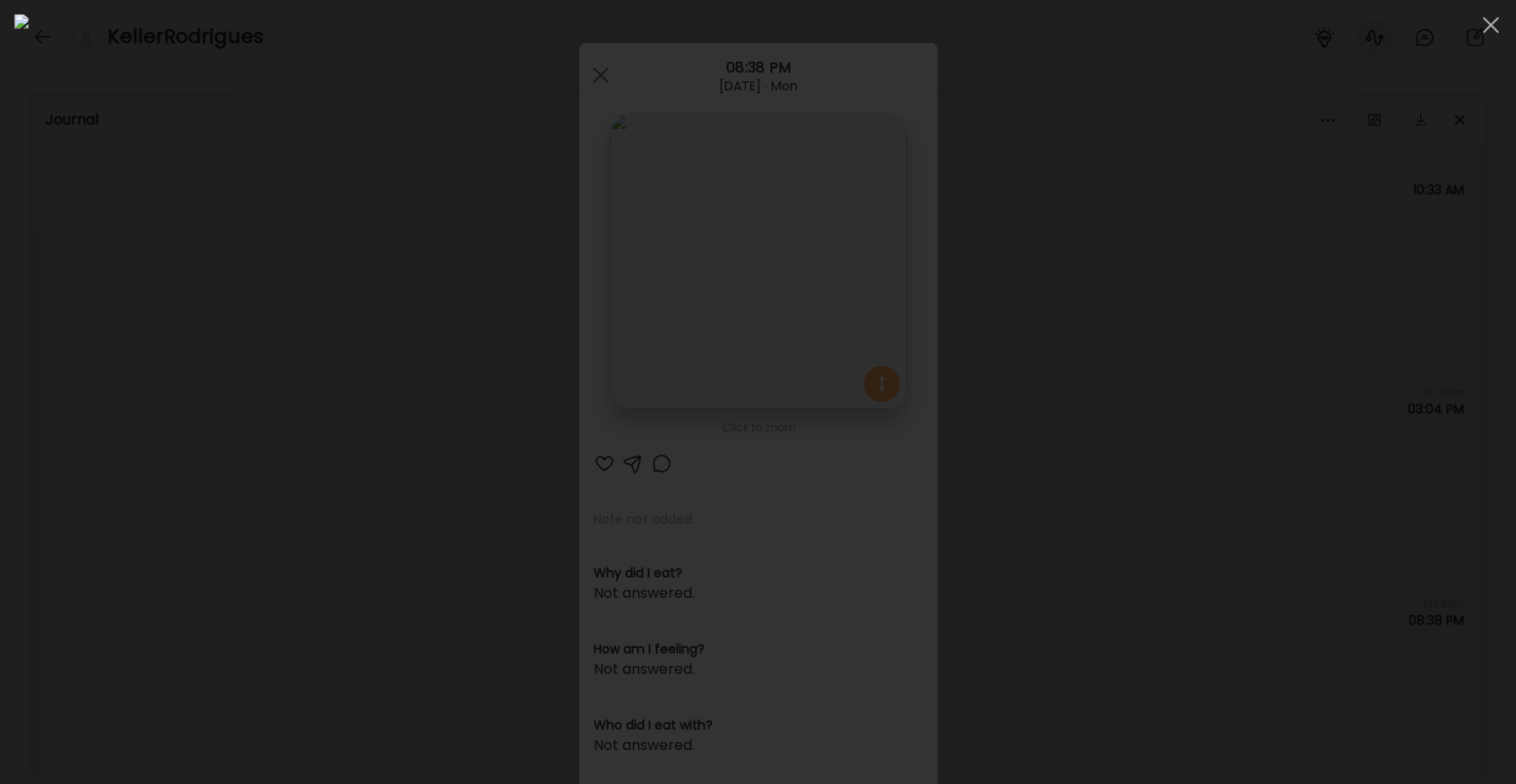
click at [267, 331] on div at bounding box center [757, 392] width 1487 height 756
click at [267, 331] on div "Ate Coach Dashboard Wahoo! It’s official Take a moment to set up your Coach Pro…" at bounding box center [758, 392] width 1516 height 784
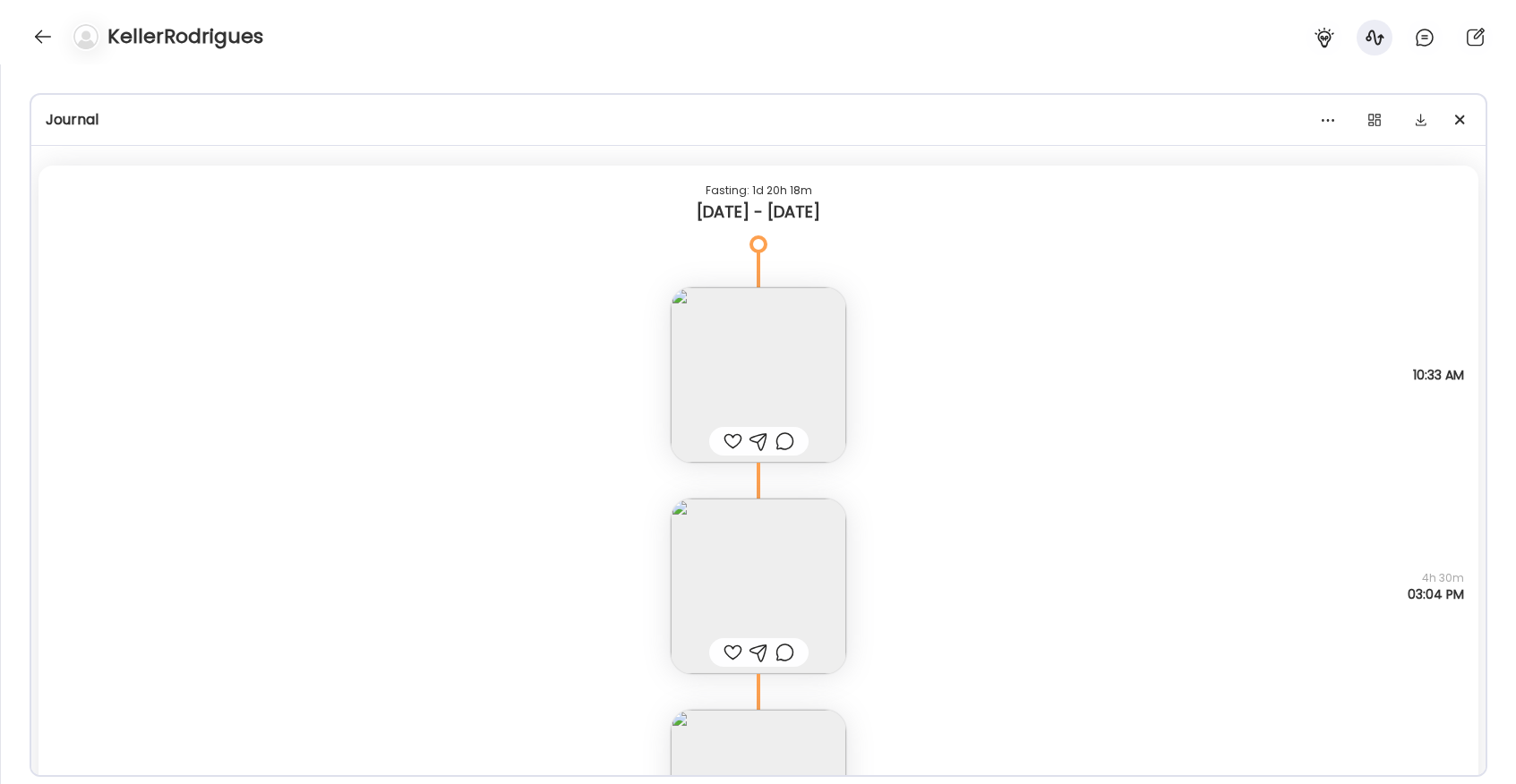
scroll to position [2861, 0]
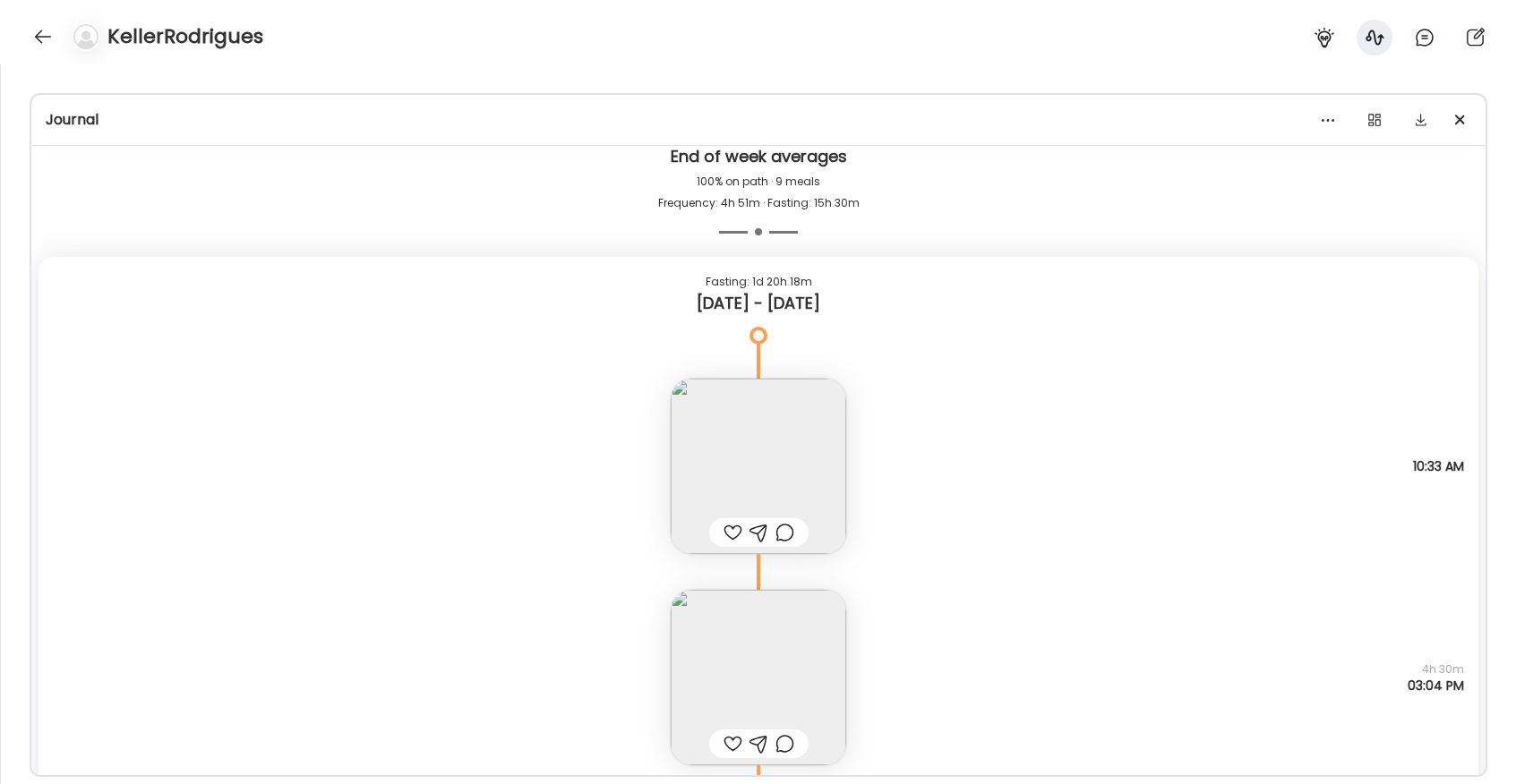
click at [796, 655] on img at bounding box center [758, 677] width 176 height 176
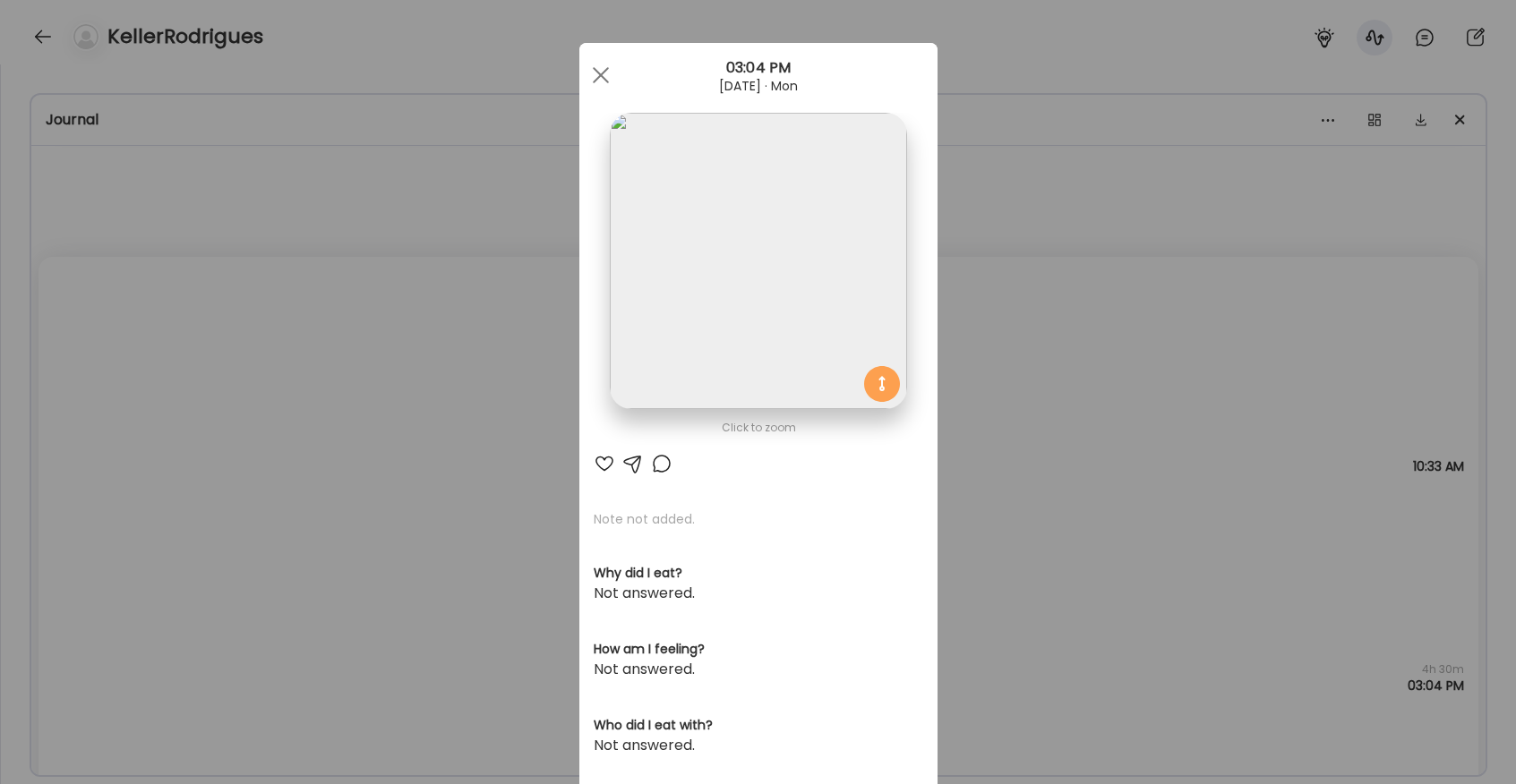
click at [731, 341] on img at bounding box center [758, 261] width 297 height 297
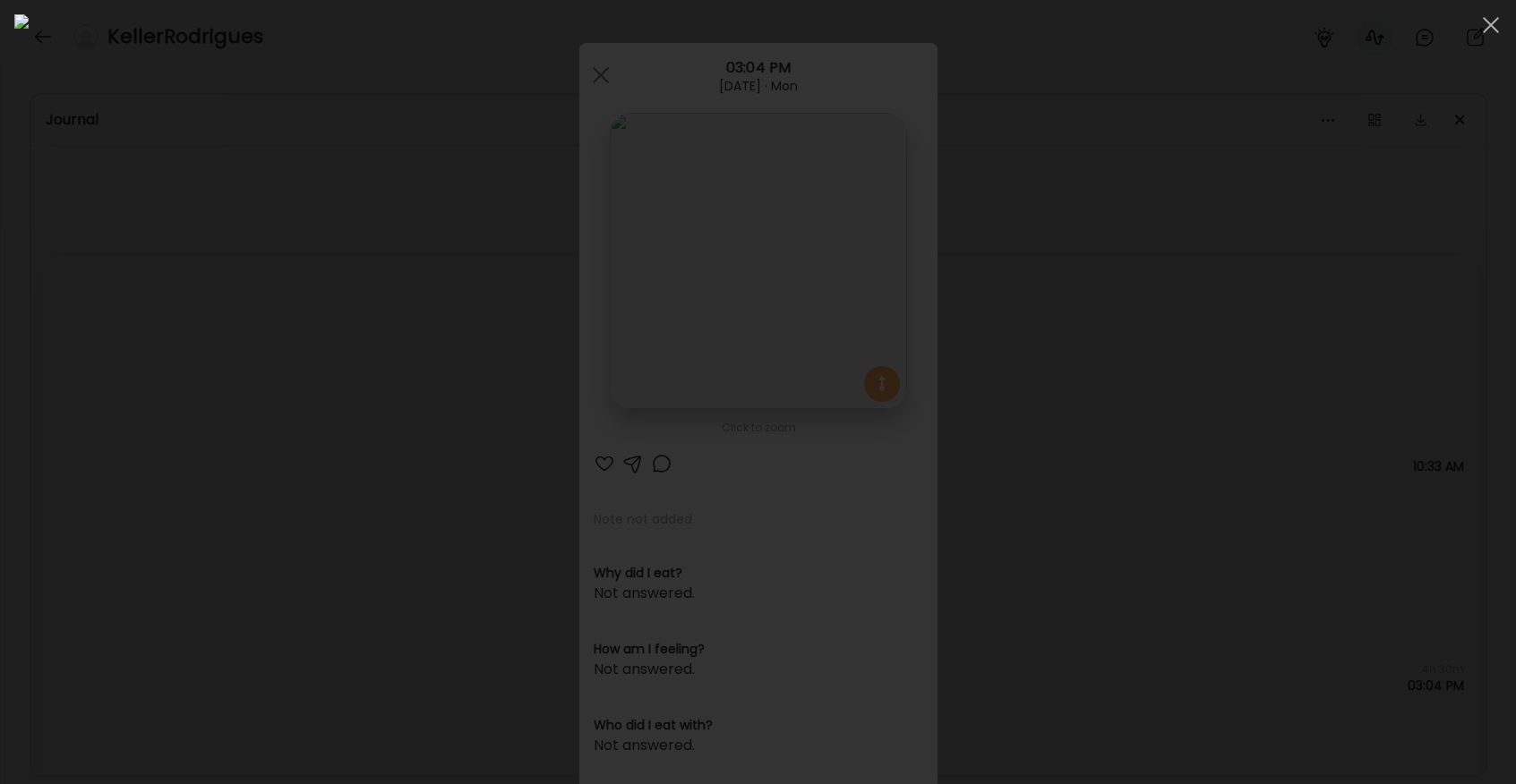
click at [311, 381] on div at bounding box center [757, 392] width 1487 height 756
click at [311, 381] on div "Ate Coach Dashboard Wahoo! It’s official Take a moment to set up your Coach Pro…" at bounding box center [758, 392] width 1516 height 784
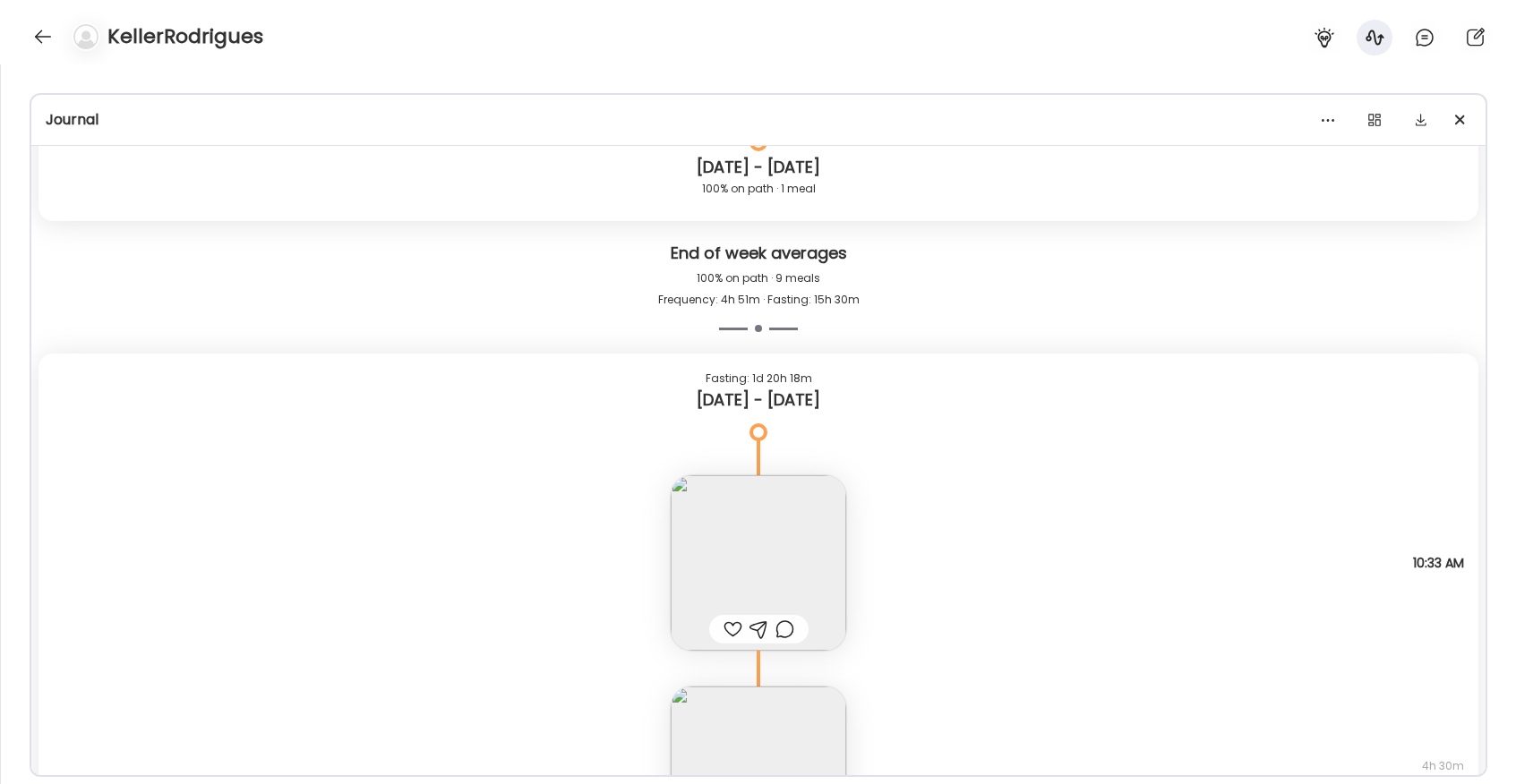
scroll to position [2710, 0]
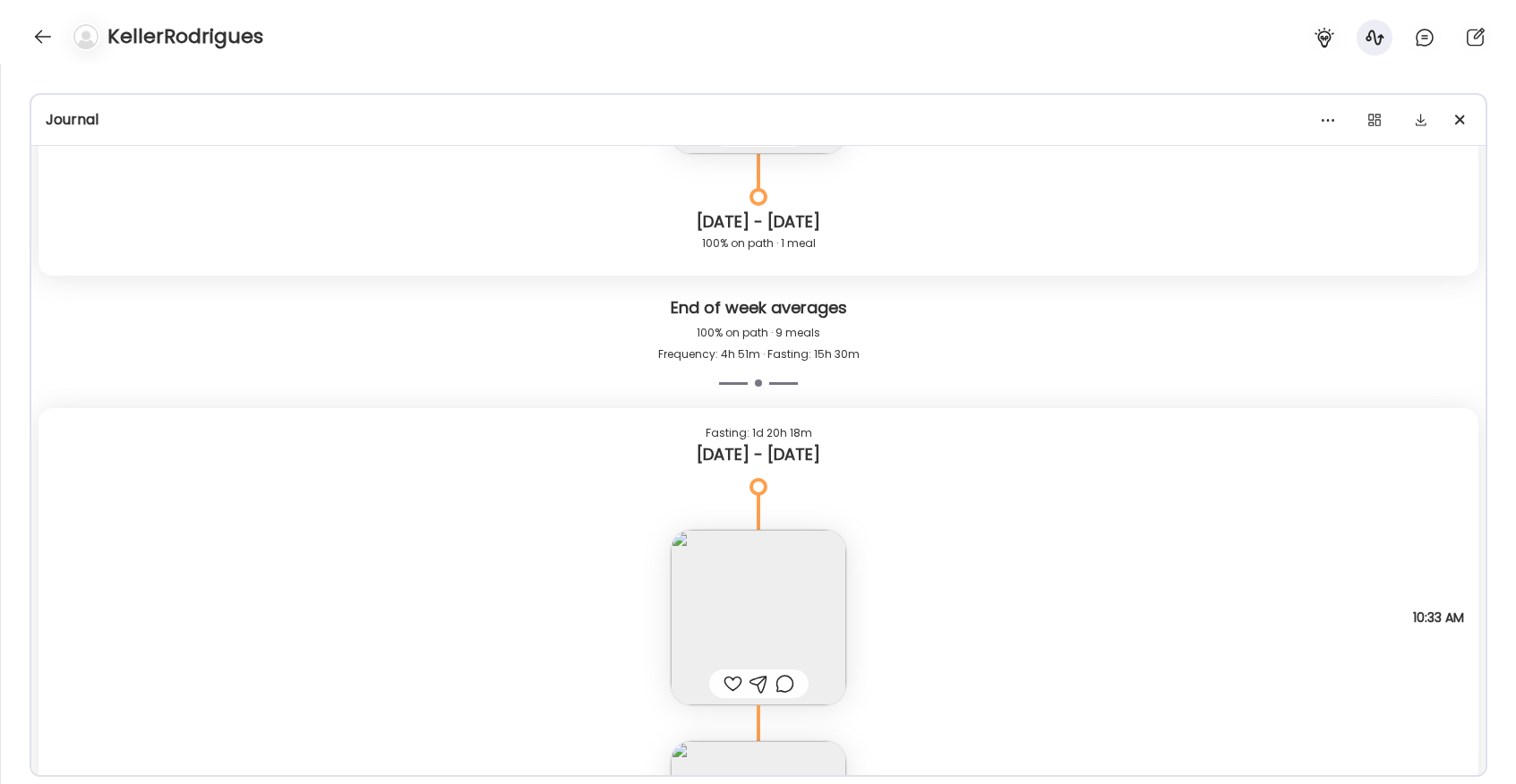
click at [793, 606] on img at bounding box center [758, 617] width 176 height 176
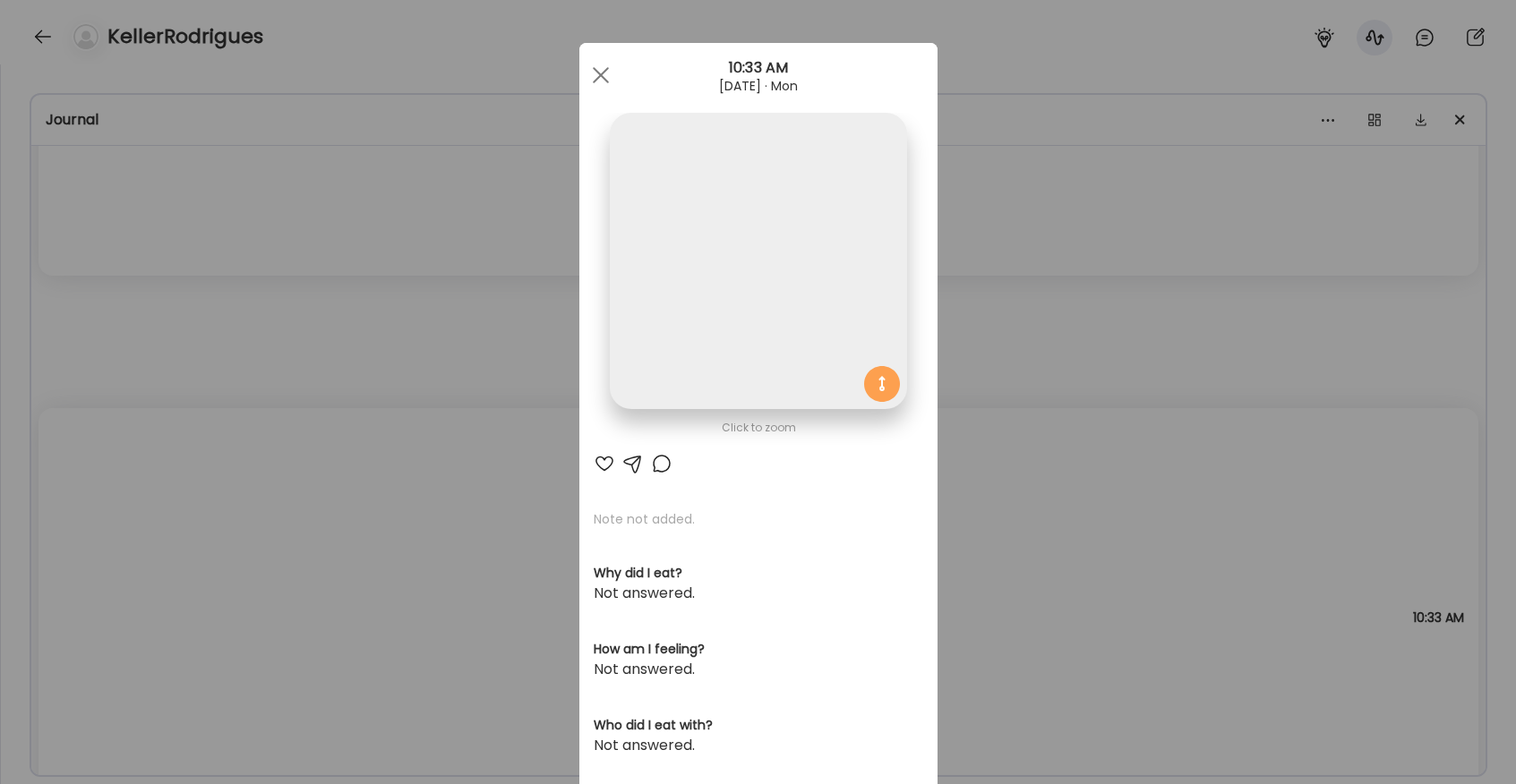
click at [685, 308] on img at bounding box center [758, 261] width 297 height 297
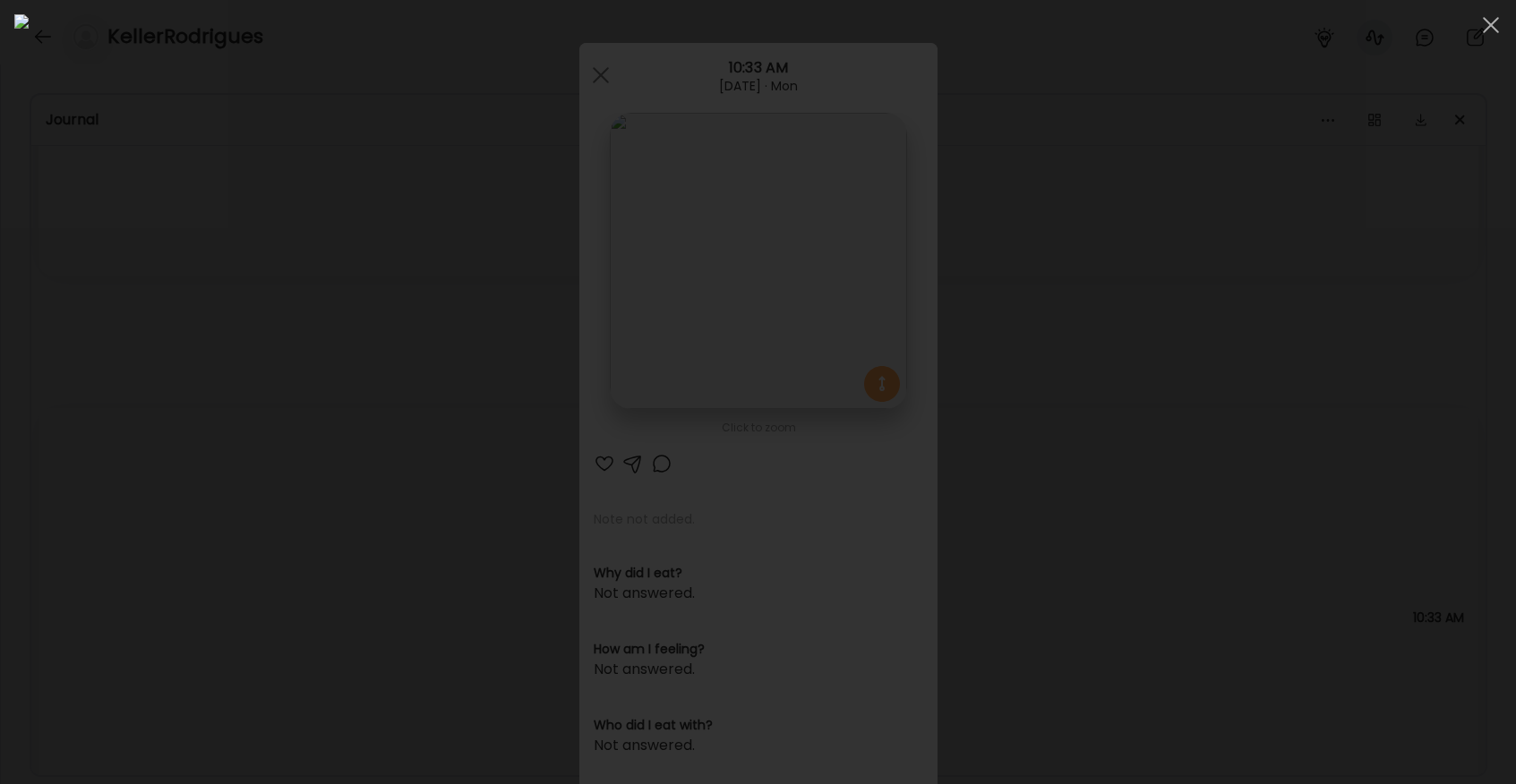
click at [285, 390] on div at bounding box center [757, 392] width 1487 height 756
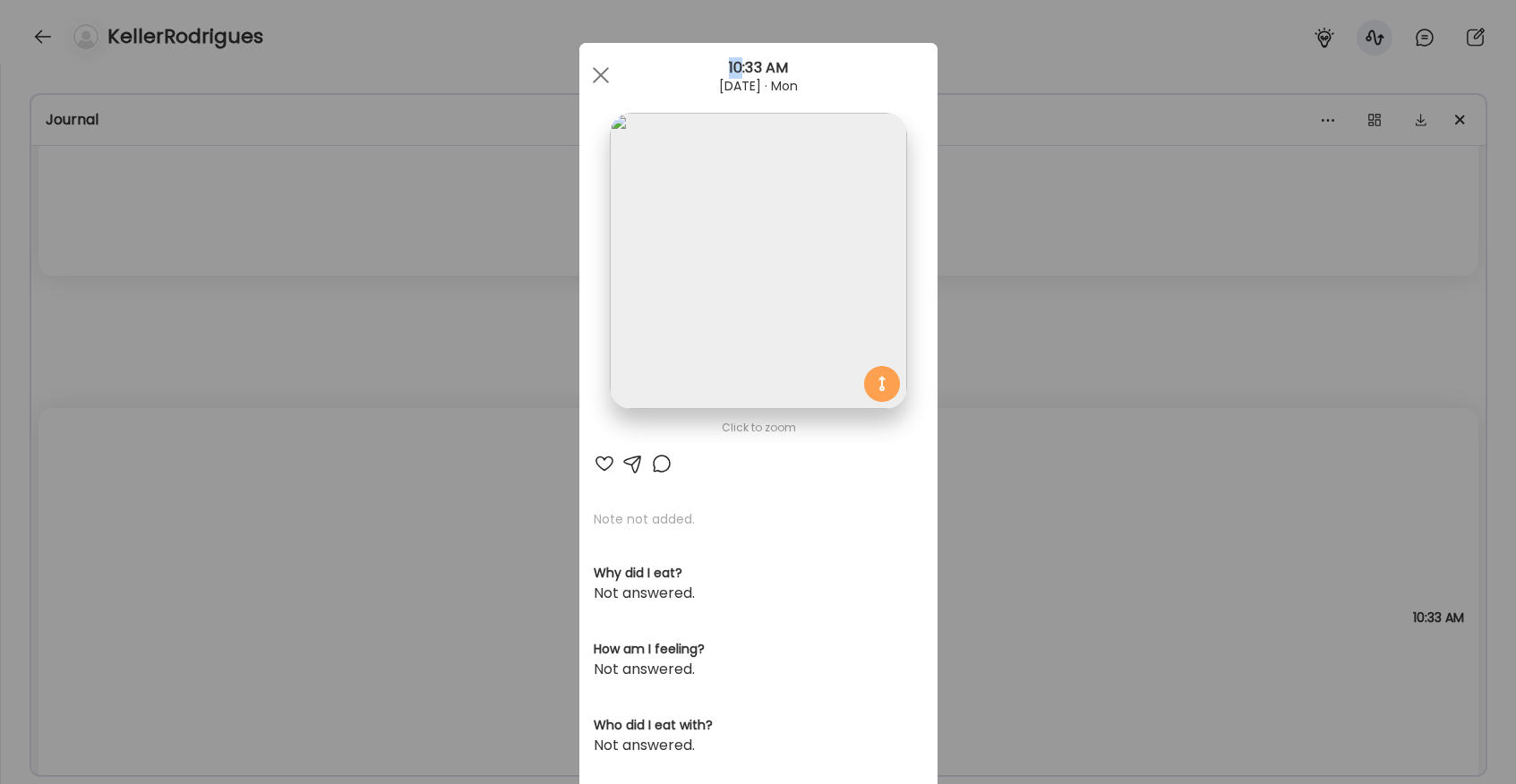
click at [285, 390] on div "Ate Coach Dashboard Wahoo! It’s official Take a moment to set up your Coach Pro…" at bounding box center [758, 392] width 1516 height 784
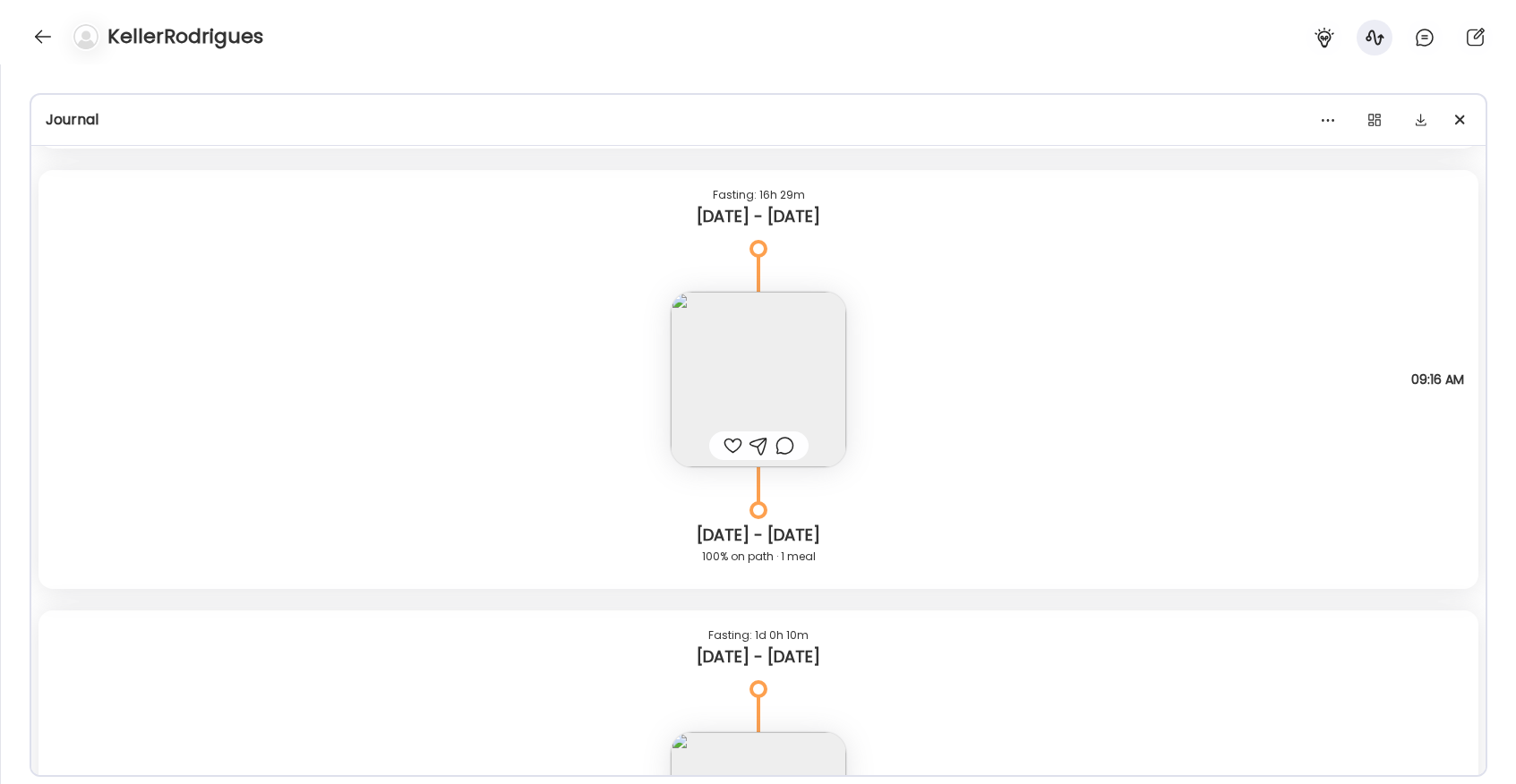
scroll to position [4533, 0]
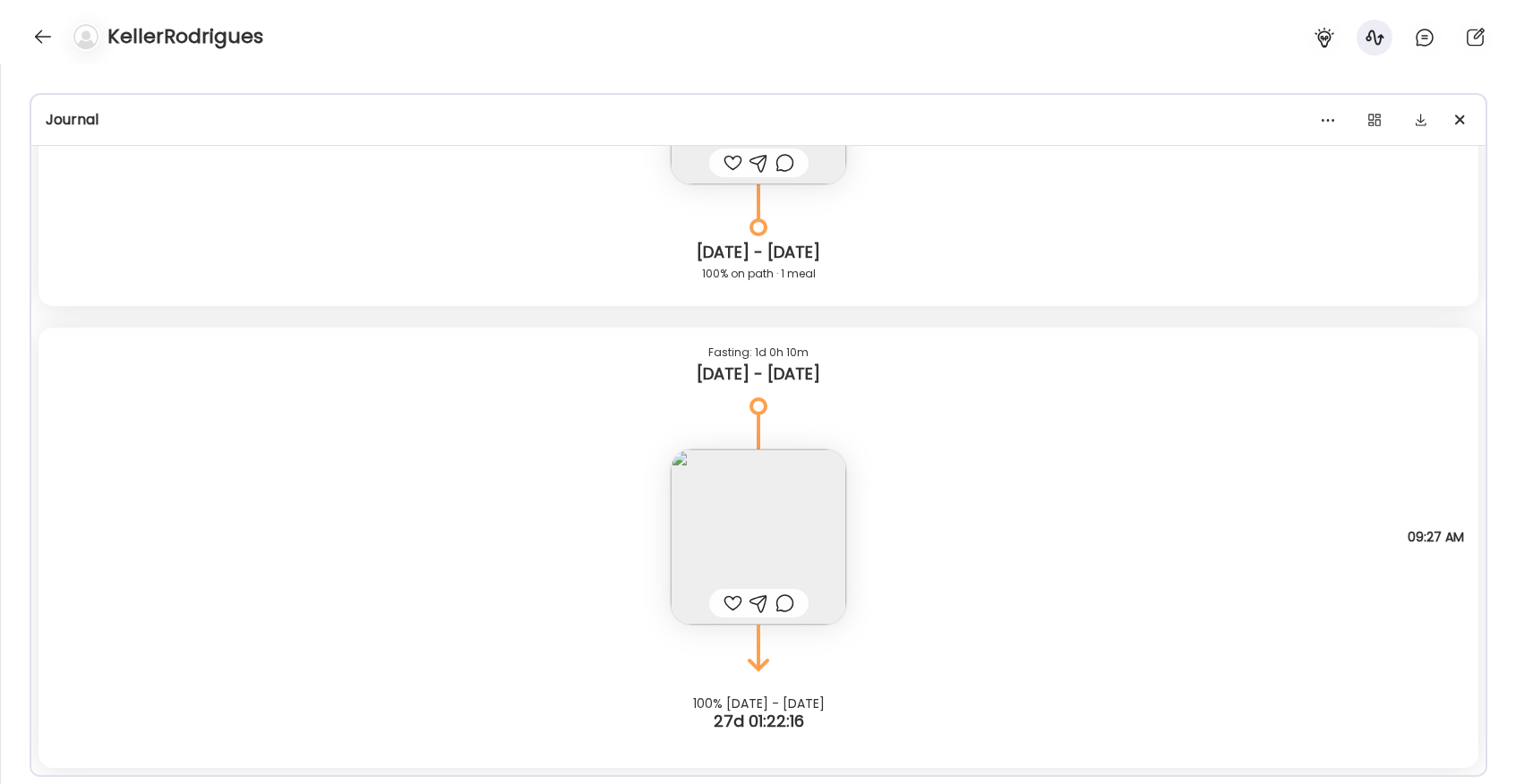
click at [709, 483] on img at bounding box center [758, 537] width 176 height 176
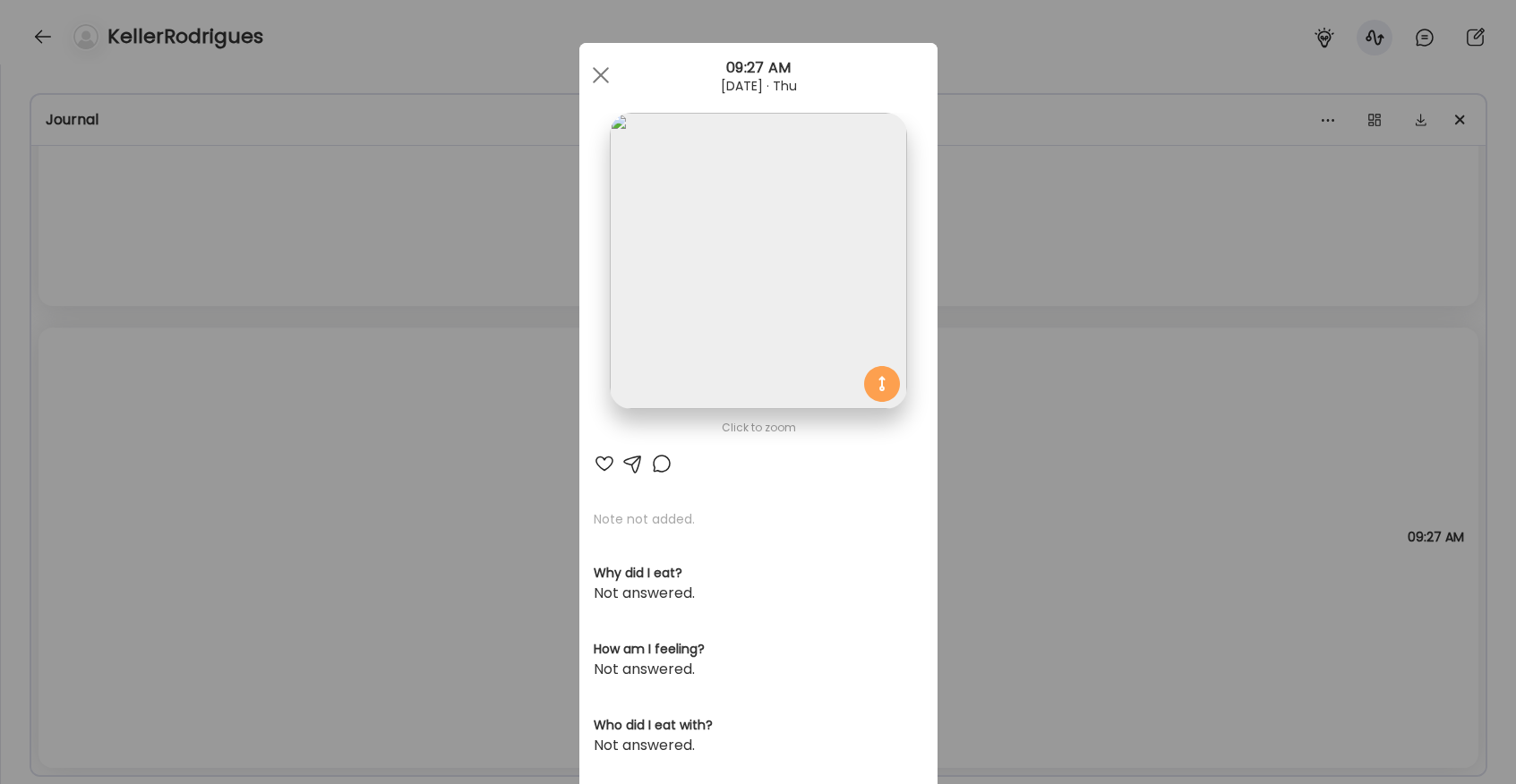
click at [674, 287] on img at bounding box center [758, 261] width 297 height 297
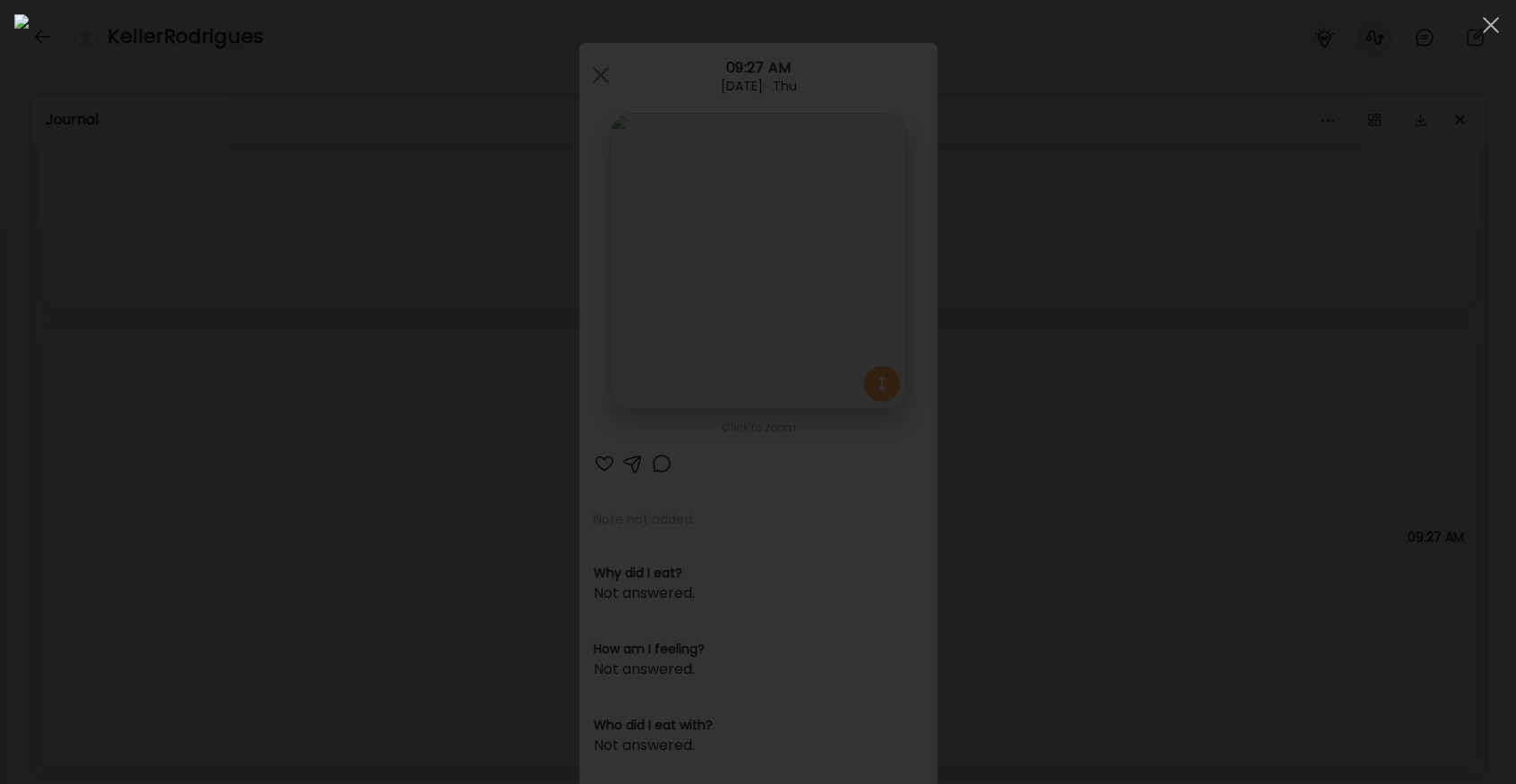
scroll to position [10911, 0]
click at [261, 257] on div at bounding box center [757, 392] width 1487 height 756
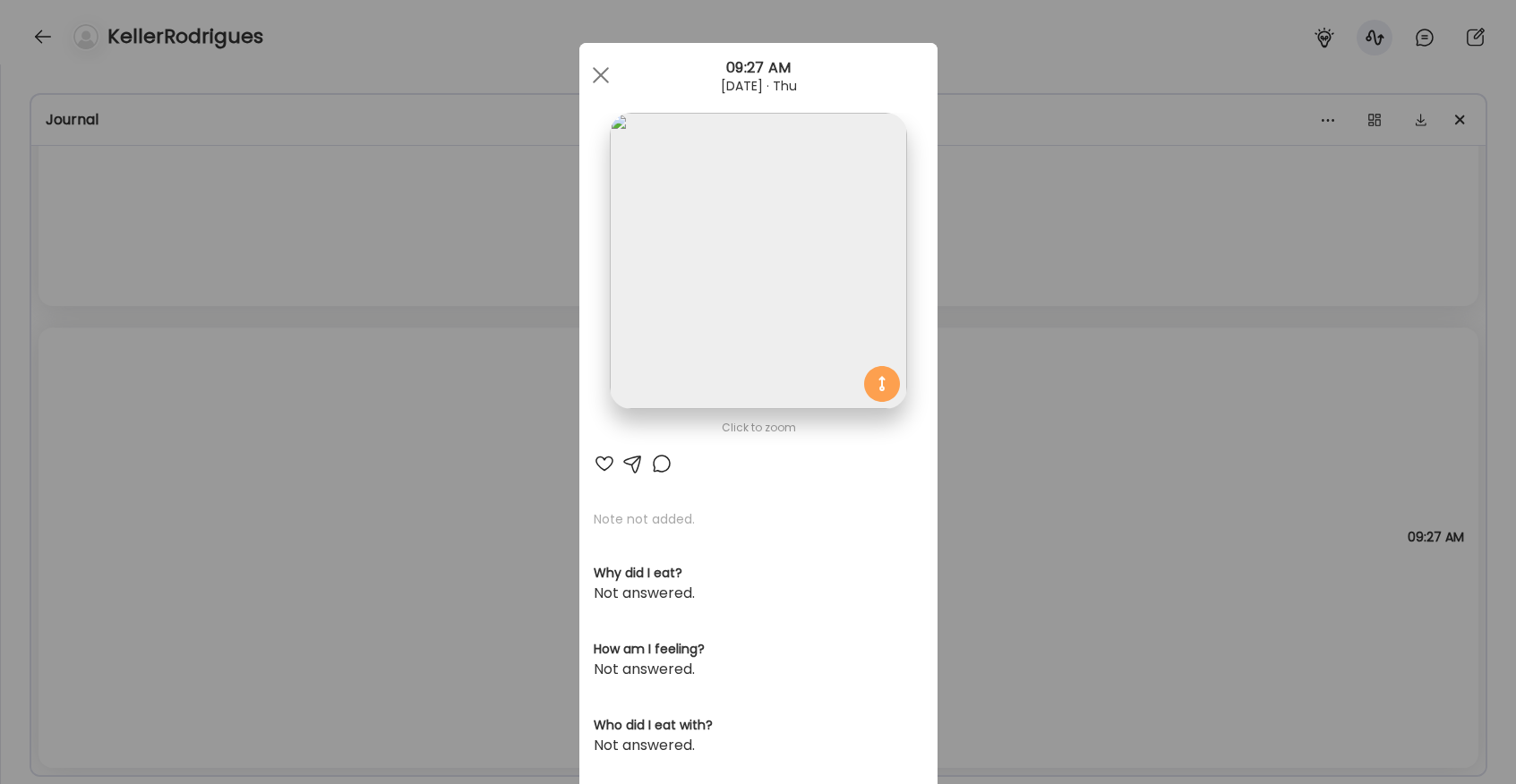
click at [261, 257] on div "Ate Coach Dashboard Wahoo! It’s official Take a moment to set up your Coach Pro…" at bounding box center [758, 392] width 1516 height 784
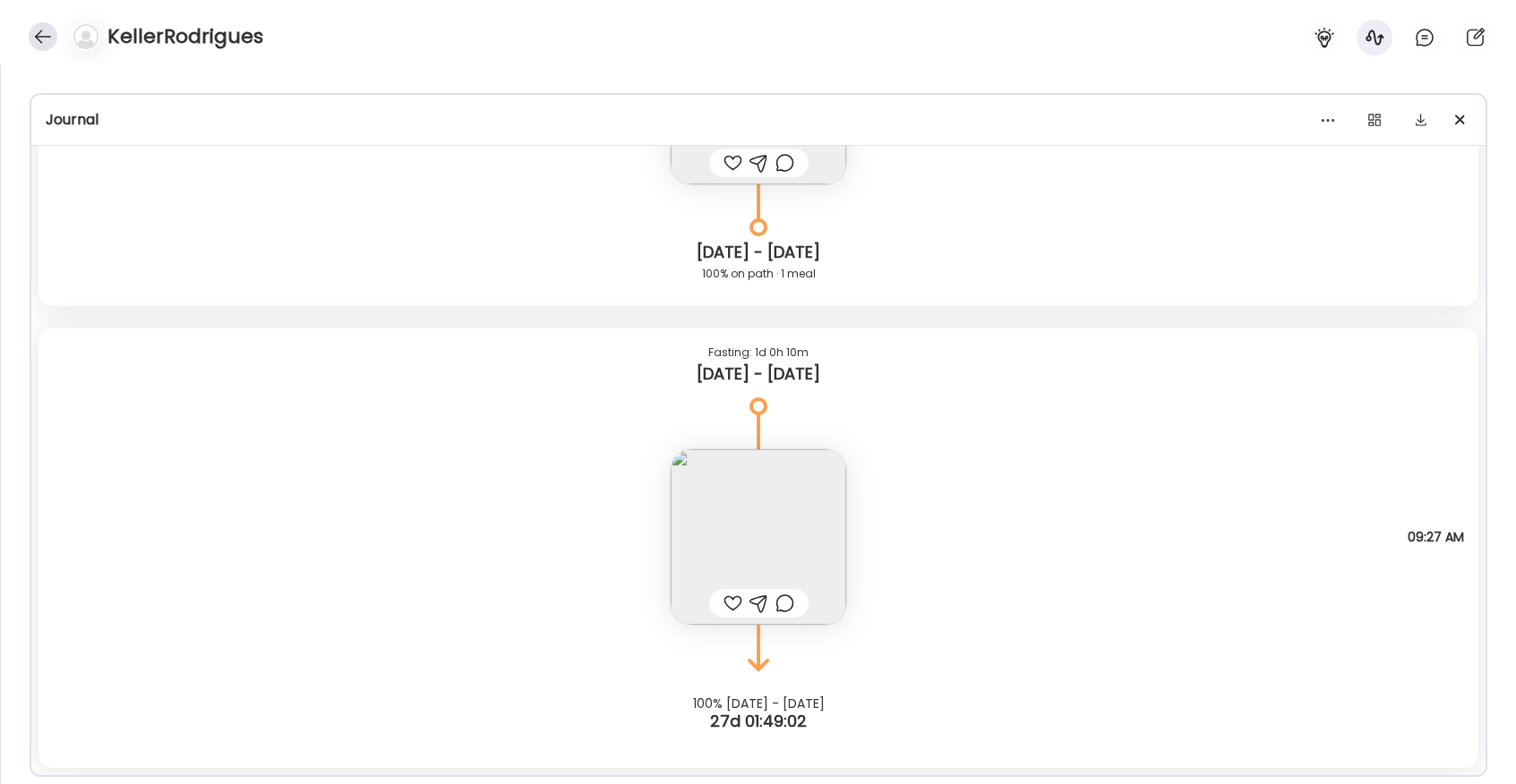
click at [42, 42] on div at bounding box center [43, 37] width 29 height 29
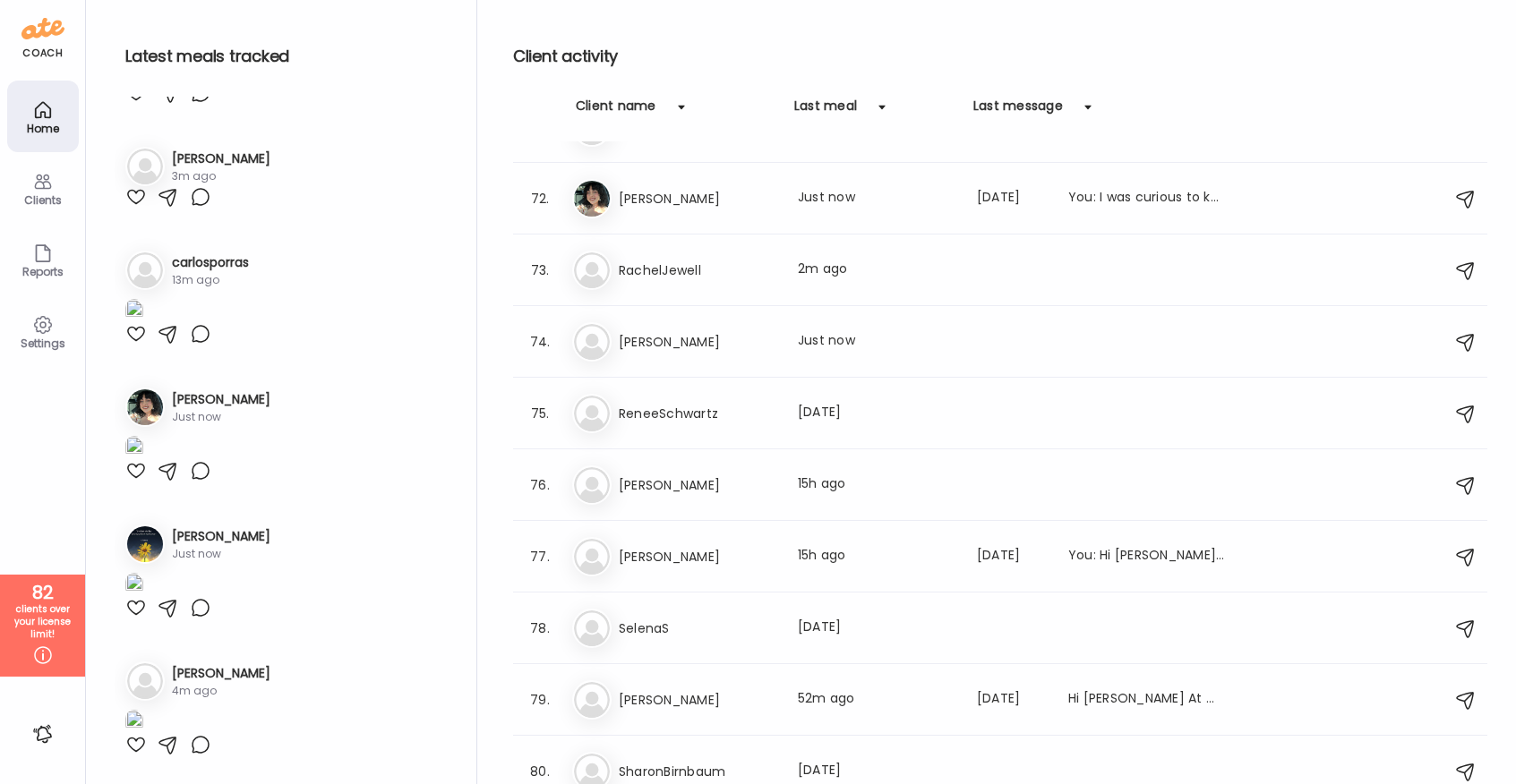
scroll to position [5156, 0]
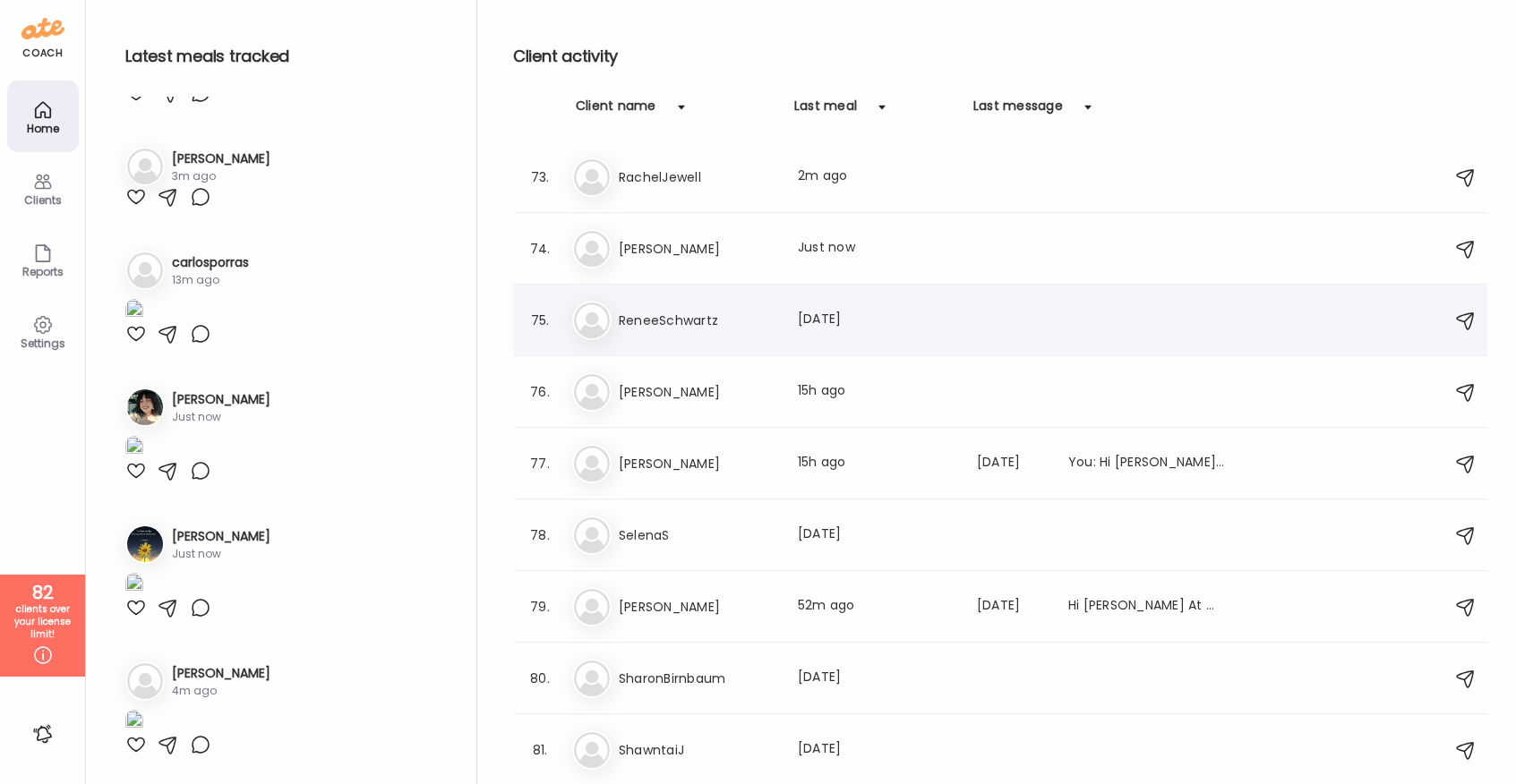
click at [702, 326] on h3 "ReneeSchwartz" at bounding box center [698, 320] width 158 height 22
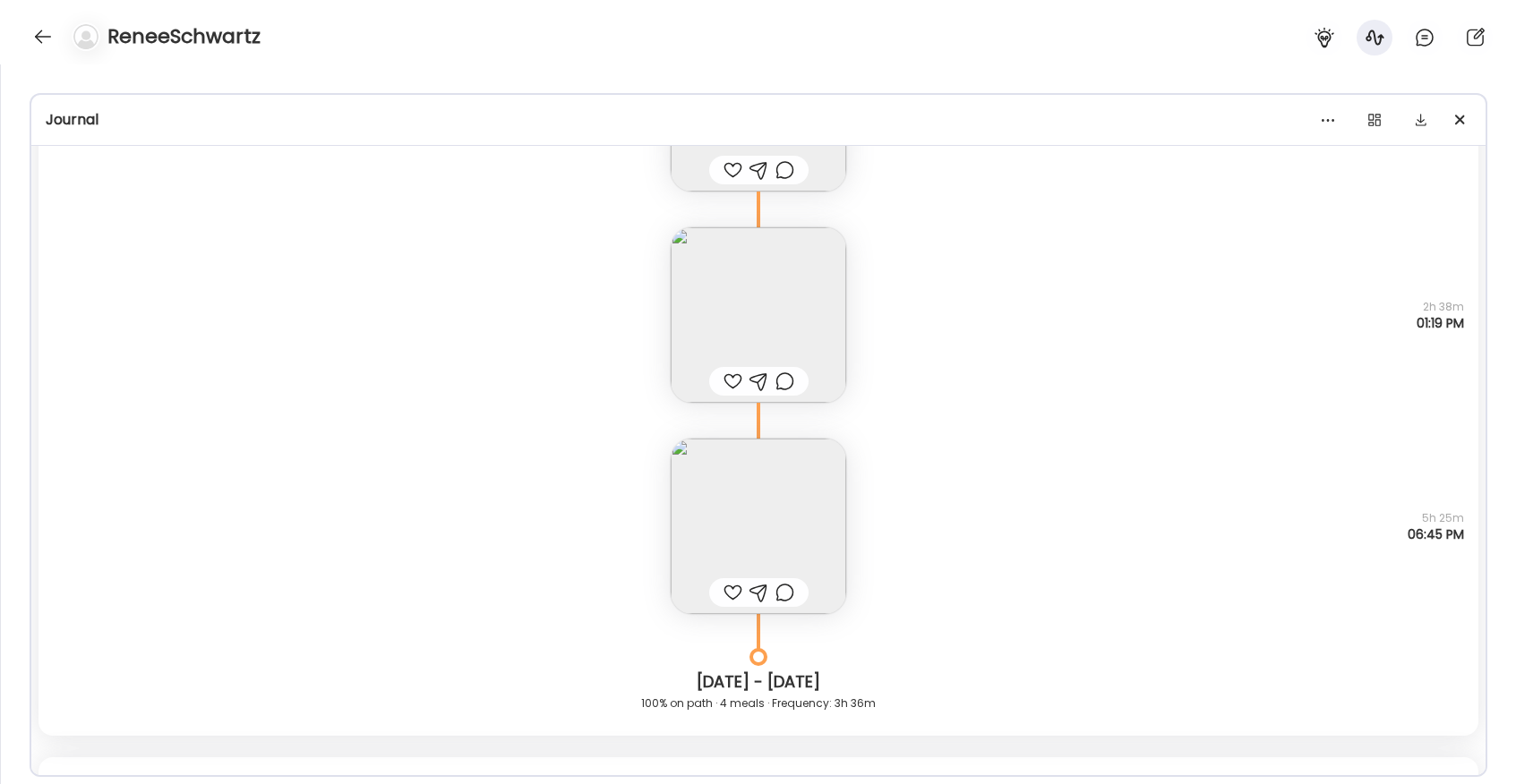
scroll to position [7557, 0]
